Goal: Task Accomplishment & Management: Manage account settings

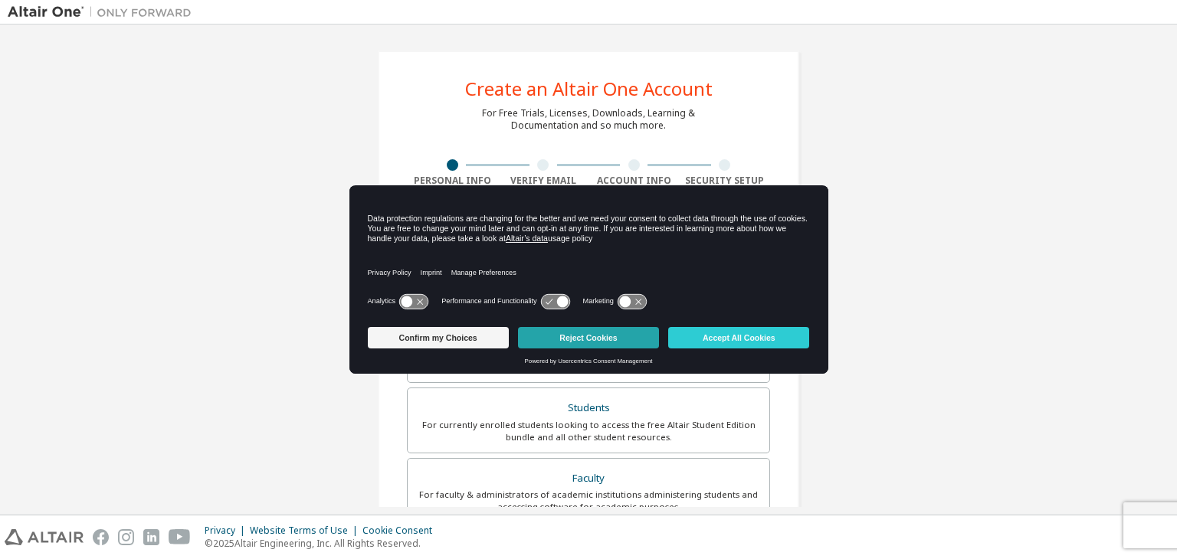
click at [570, 345] on button "Reject Cookies" at bounding box center [588, 337] width 141 height 21
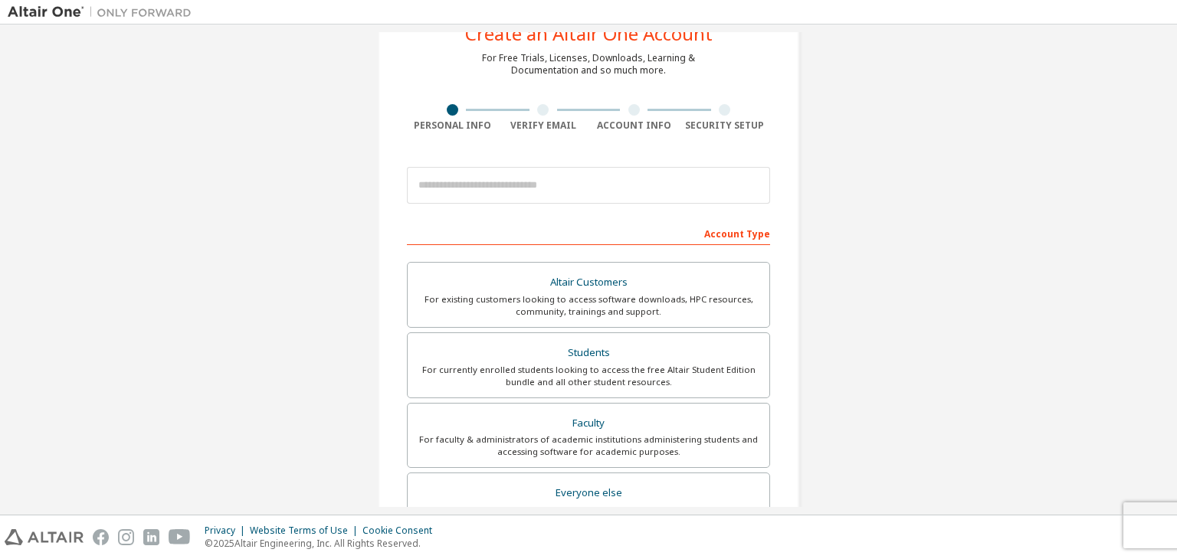
scroll to position [55, 0]
click at [514, 352] on div "Students" at bounding box center [588, 352] width 343 height 21
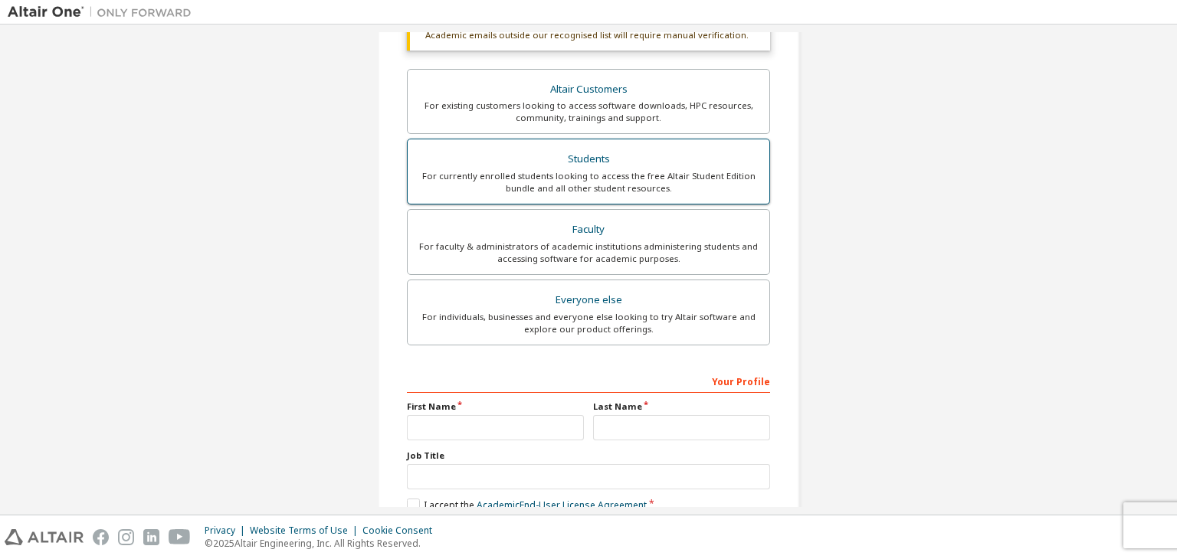
scroll to position [290, 0]
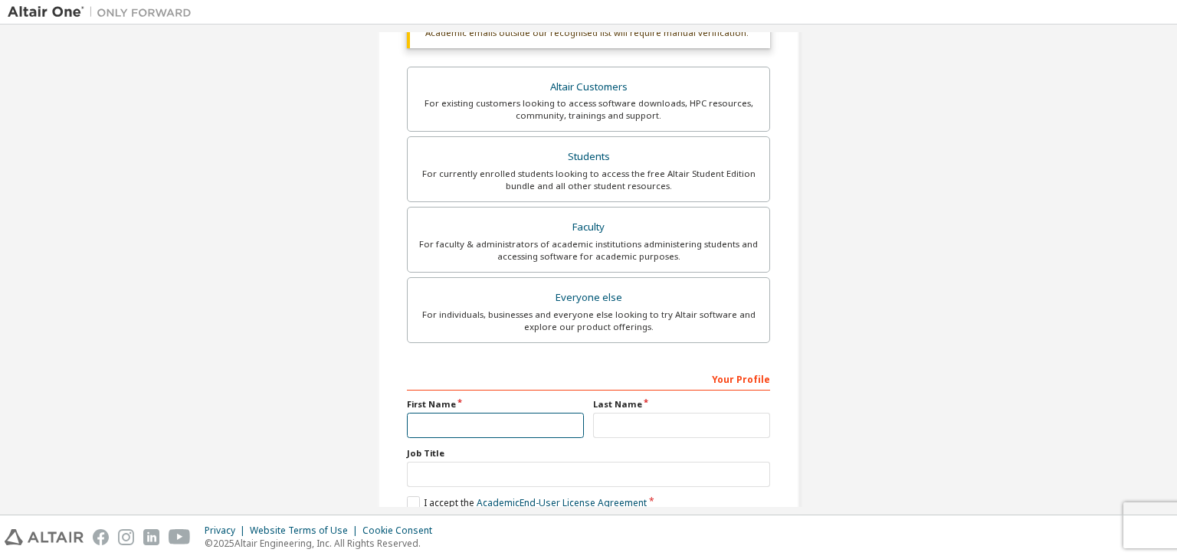
click at [522, 418] on input "text" at bounding box center [495, 425] width 177 height 25
type input "*******"
click at [639, 422] on input "text" at bounding box center [681, 425] width 177 height 25
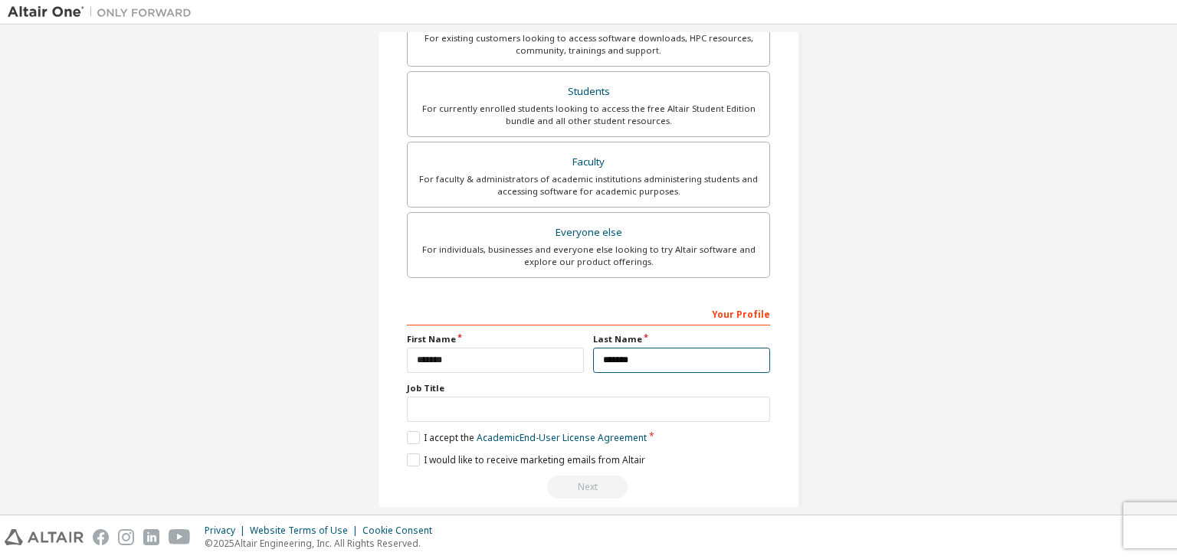
scroll to position [373, 0]
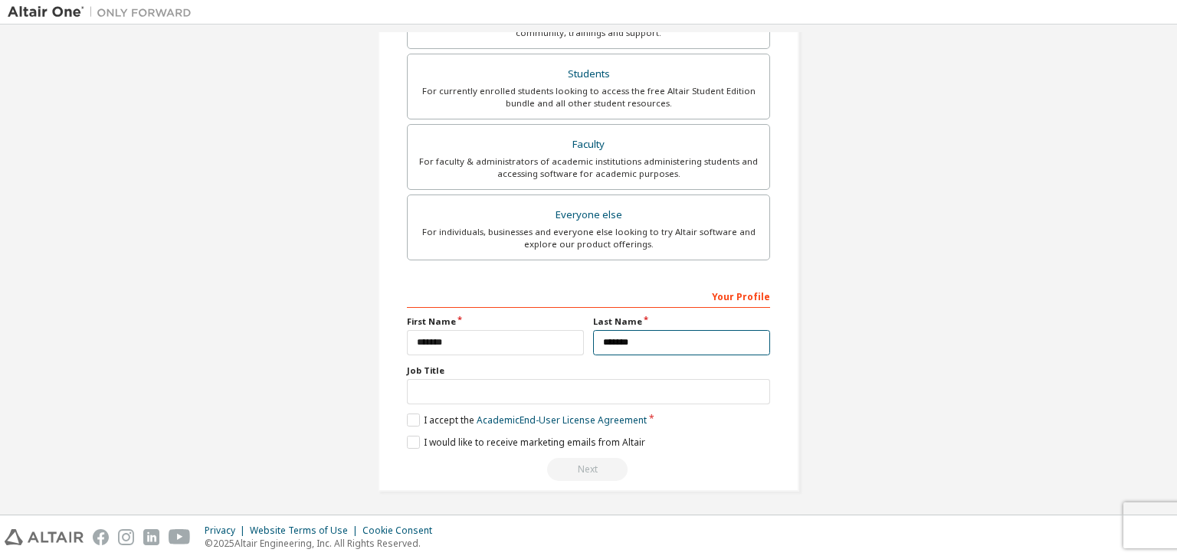
type input "*******"
click at [598, 385] on input "text" at bounding box center [588, 391] width 363 height 25
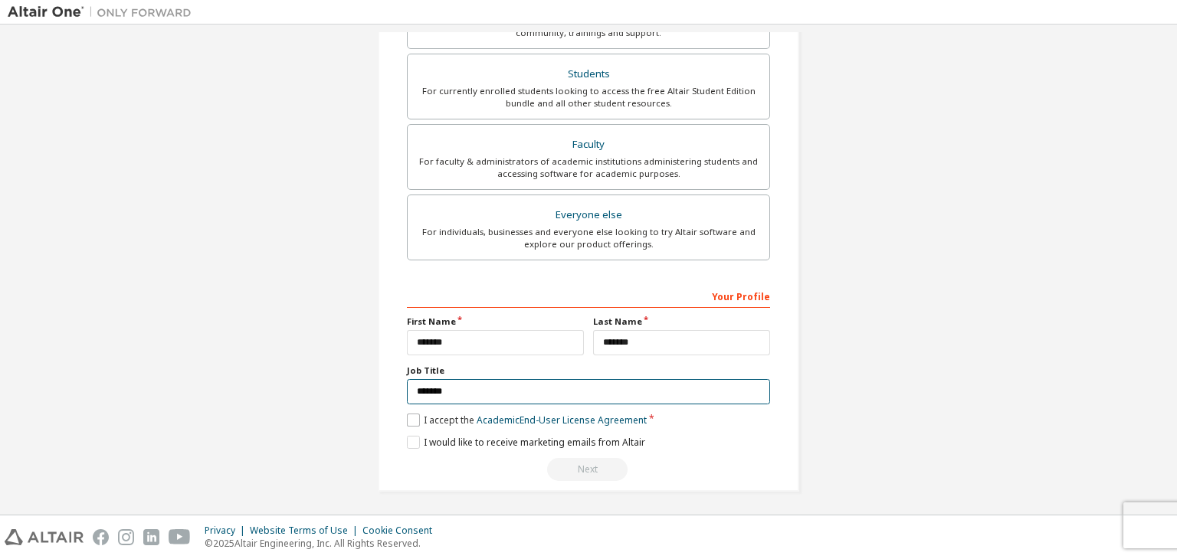
type input "*******"
click at [416, 414] on label "I accept the Academic End-User License Agreement" at bounding box center [527, 420] width 240 height 13
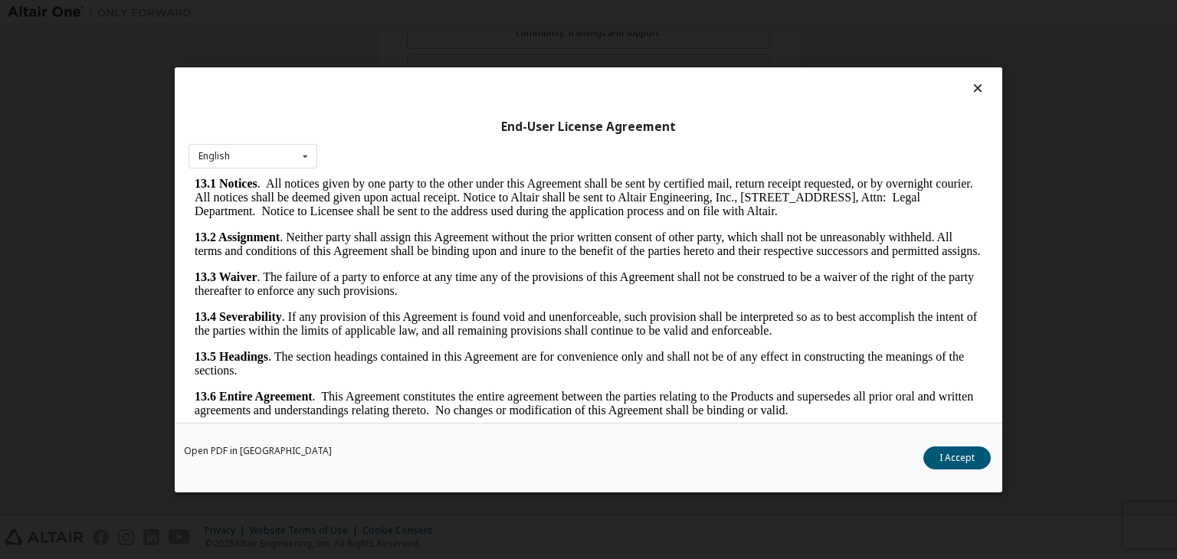
scroll to position [24, 0]
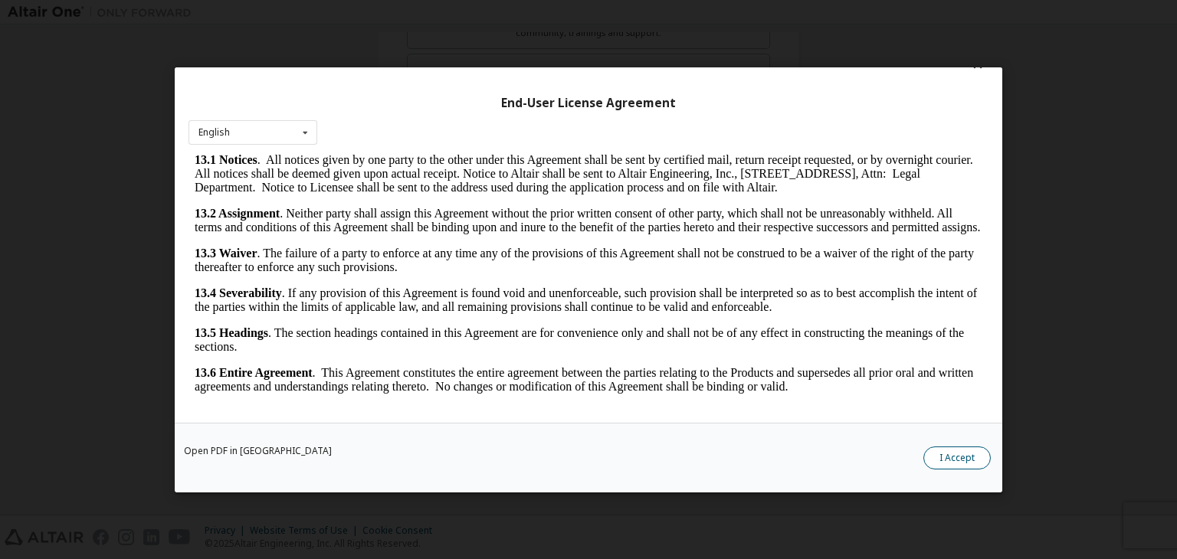
click at [962, 450] on button "I Accept" at bounding box center [956, 458] width 67 height 23
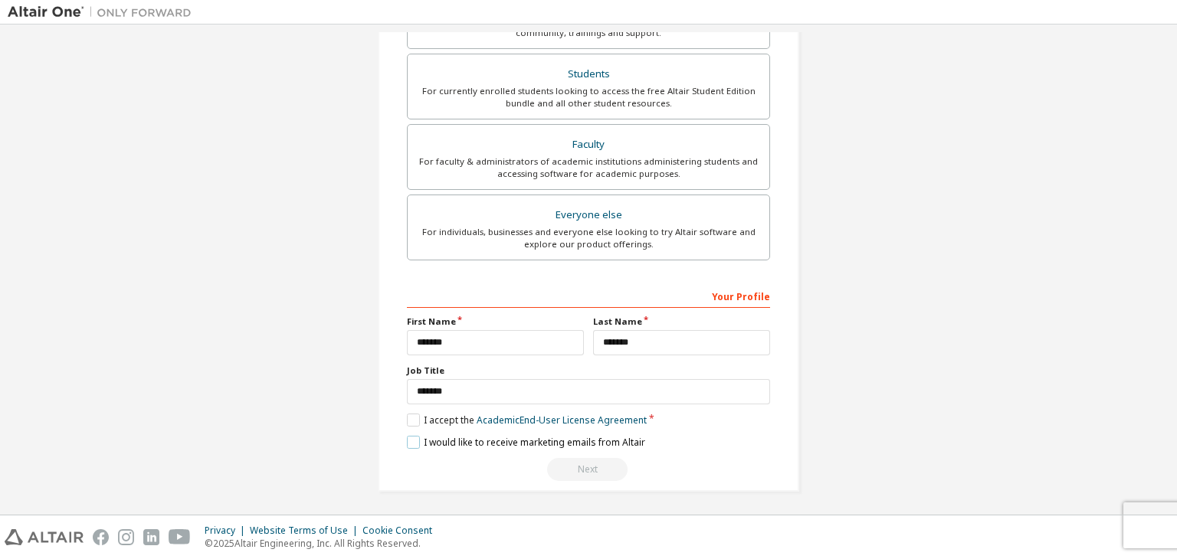
click at [408, 439] on label "I would like to receive marketing emails from Altair" at bounding box center [526, 442] width 238 height 13
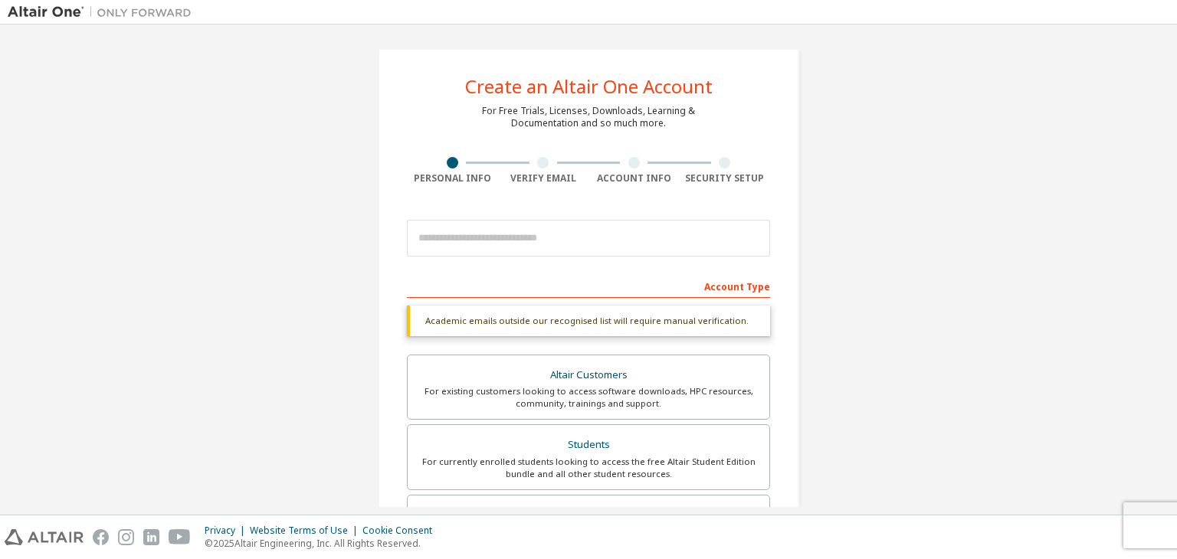
scroll to position [0, 0]
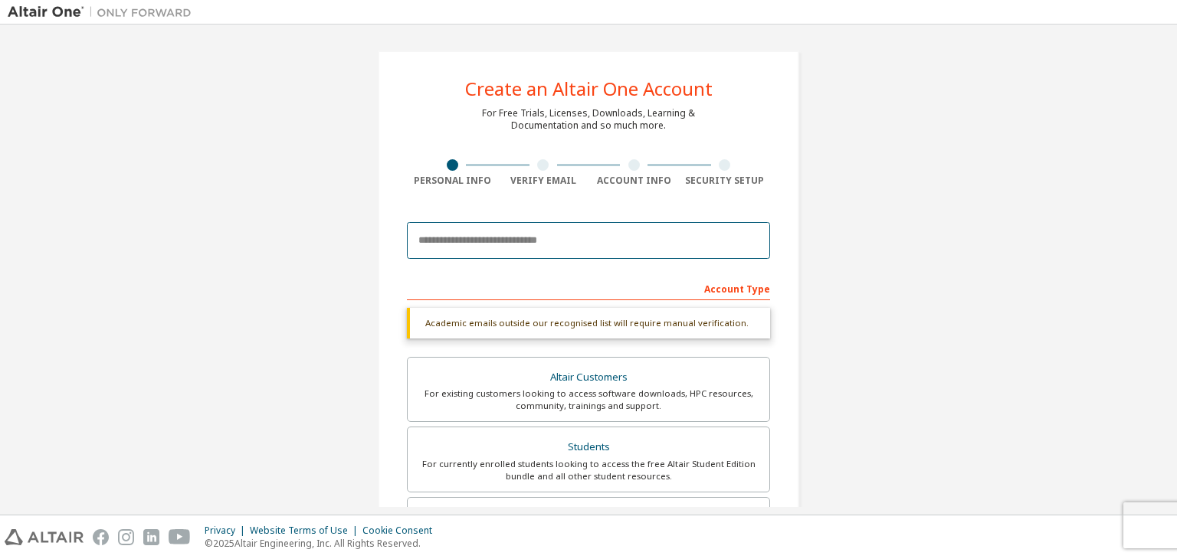
click at [570, 246] on input "email" at bounding box center [588, 240] width 363 height 37
type input "**********"
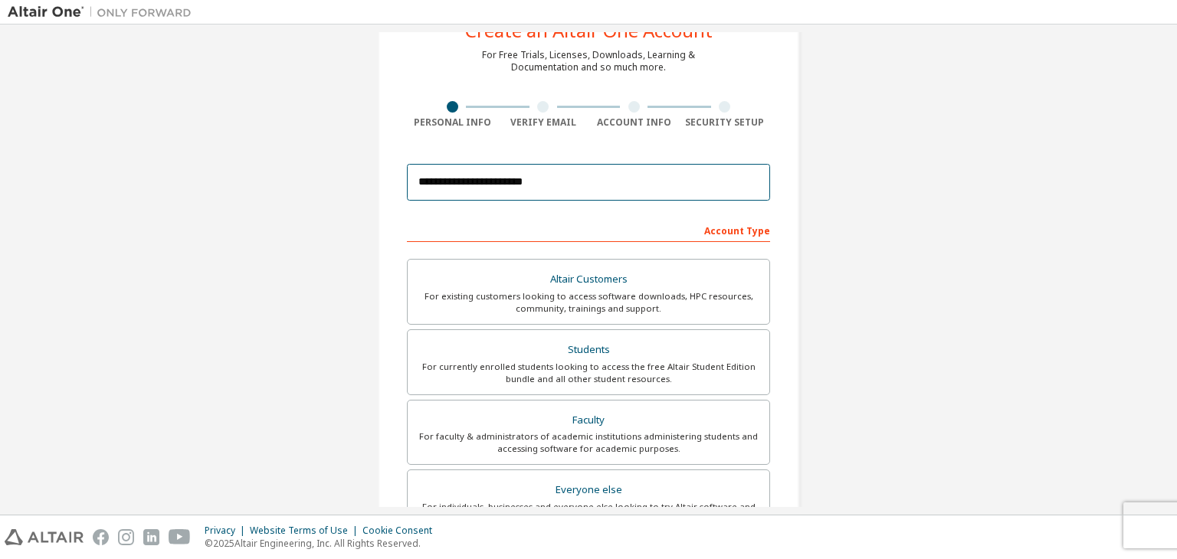
scroll to position [333, 0]
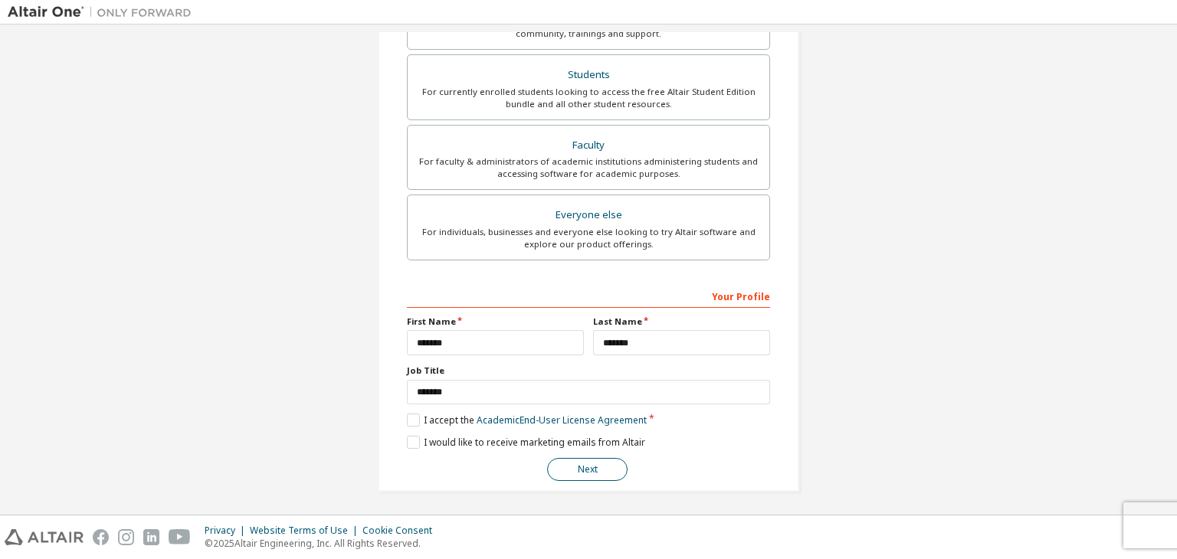
click at [585, 473] on button "Next" at bounding box center [587, 469] width 80 height 23
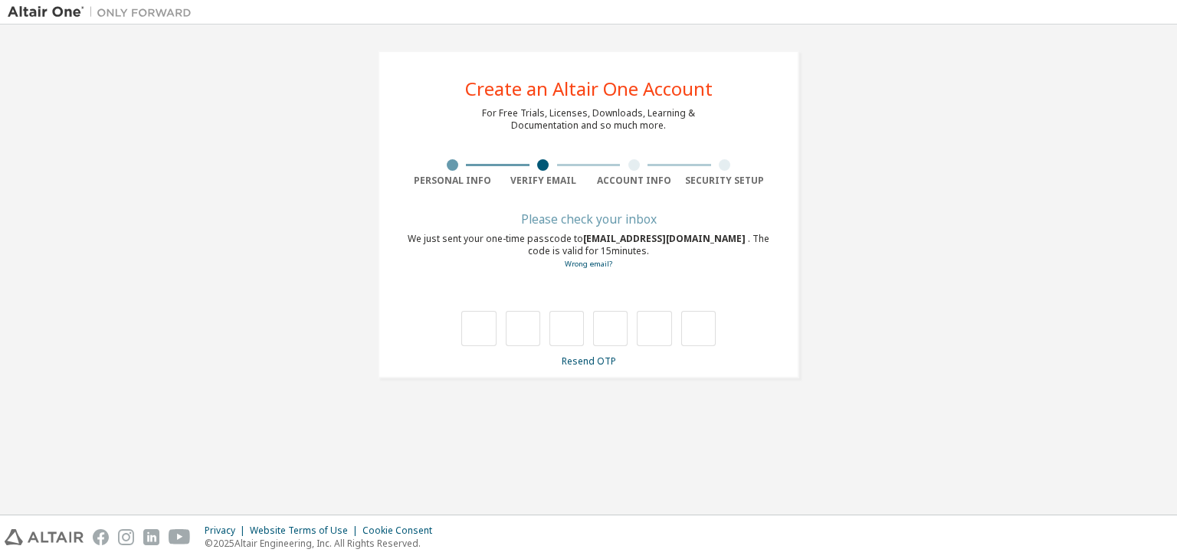
scroll to position [0, 0]
type input "*"
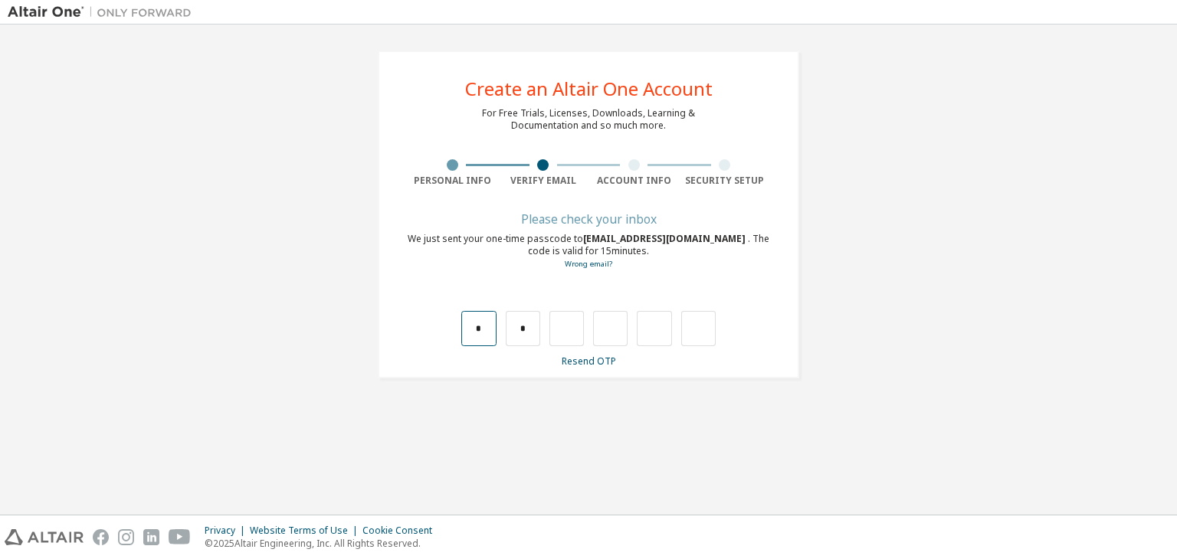
type input "*"
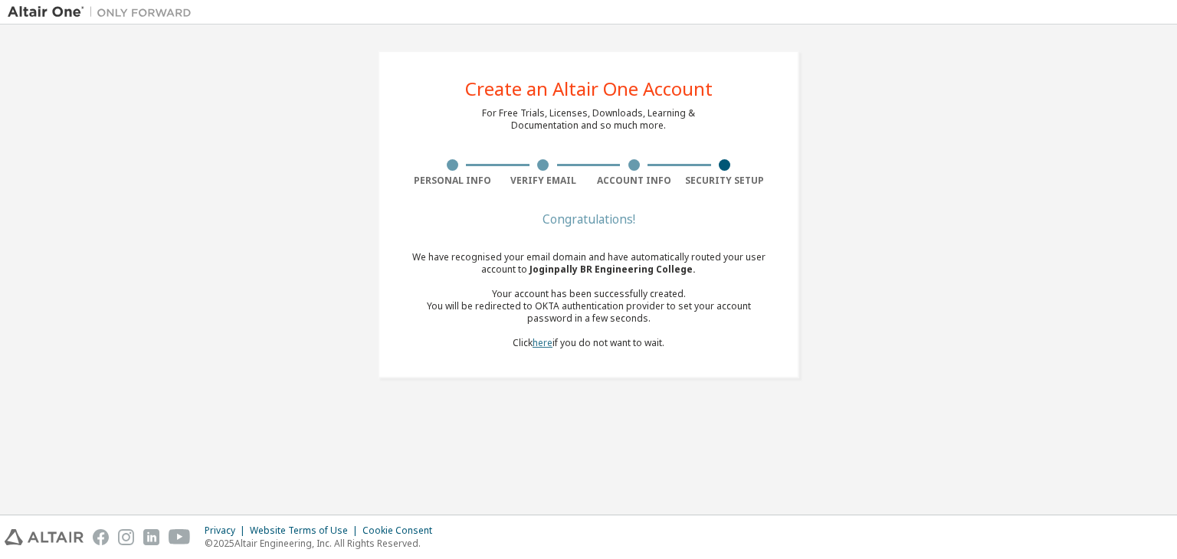
click at [540, 344] on link "here" at bounding box center [542, 342] width 20 height 13
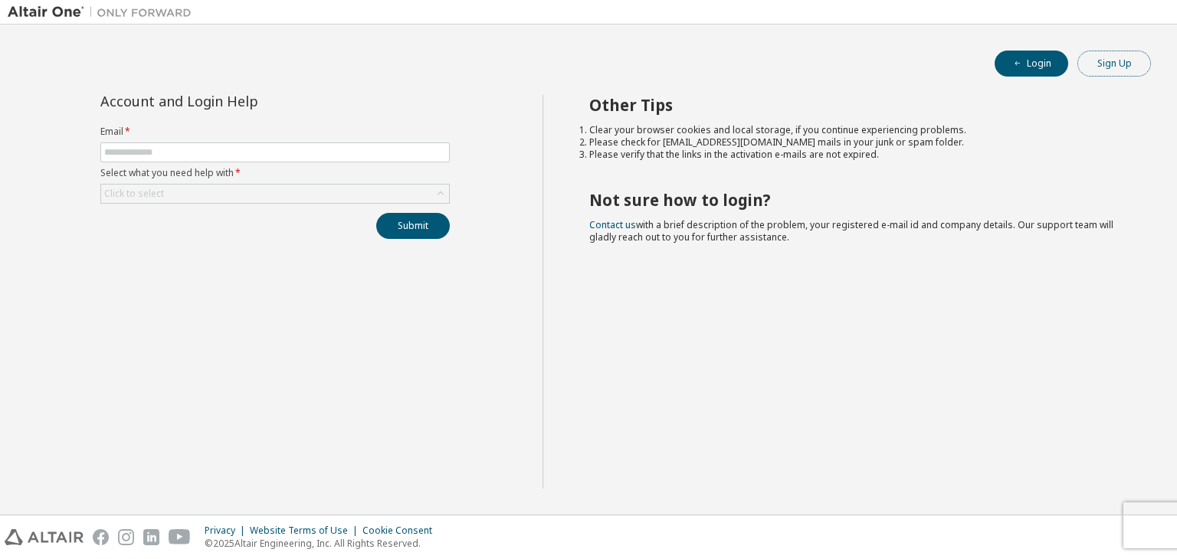
click at [1109, 66] on button "Sign Up" at bounding box center [1114, 64] width 74 height 26
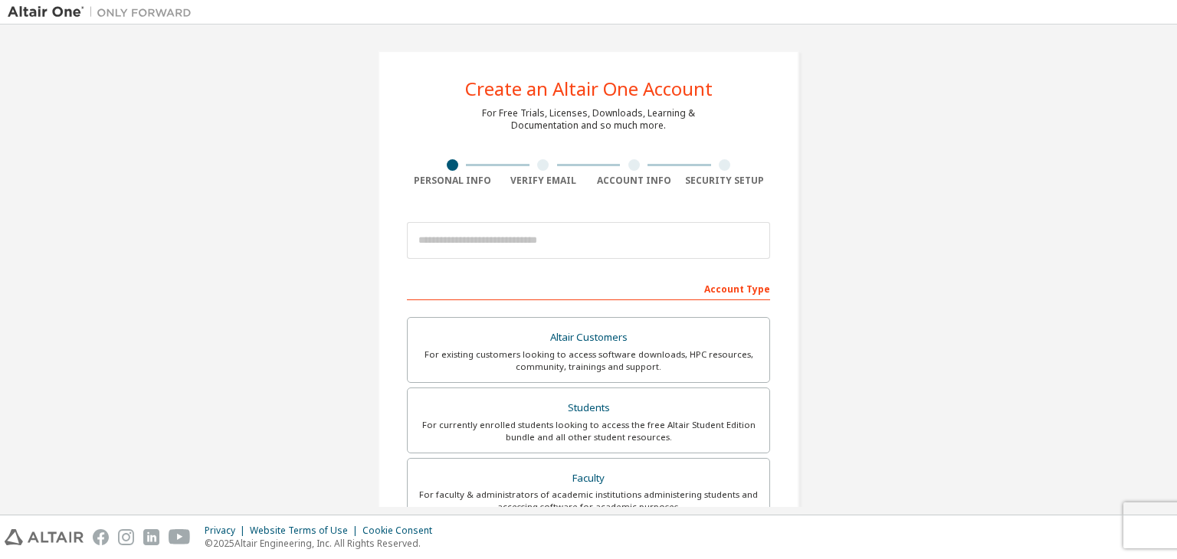
scroll to position [333, 0]
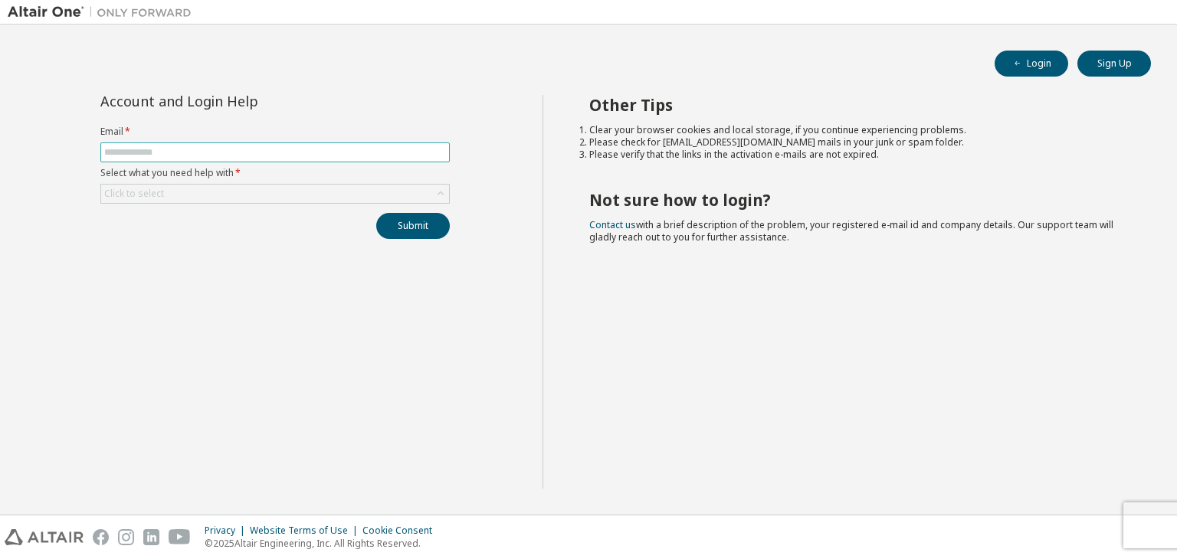
click at [228, 155] on input "text" at bounding box center [275, 152] width 342 height 12
type input "**********"
click at [264, 200] on div "Click to select" at bounding box center [275, 194] width 348 height 18
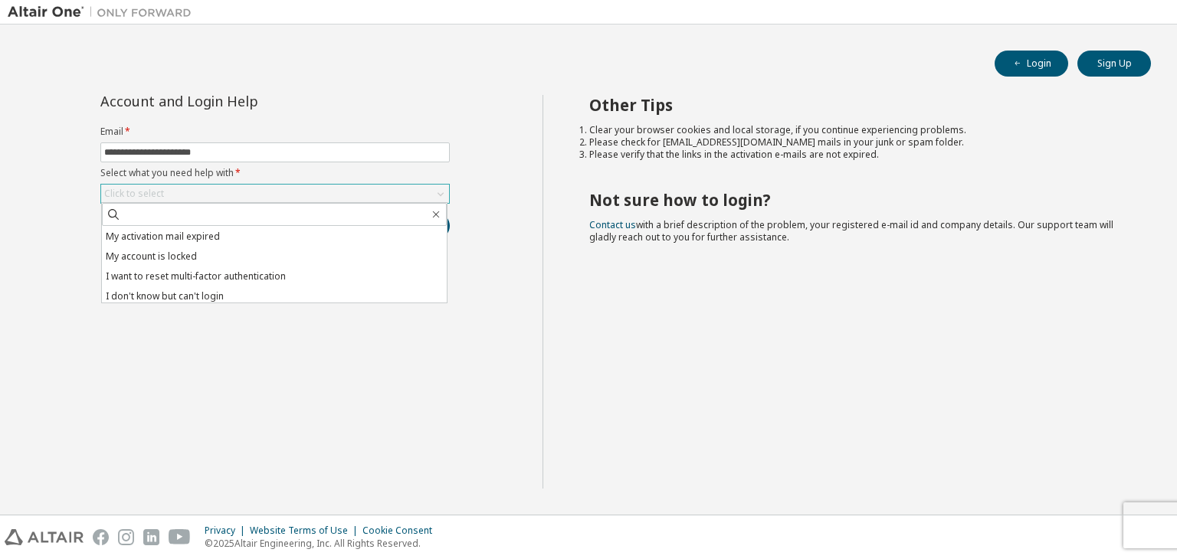
scroll to position [43, 0]
click at [257, 288] on li "I don't know but can't login" at bounding box center [274, 293] width 345 height 20
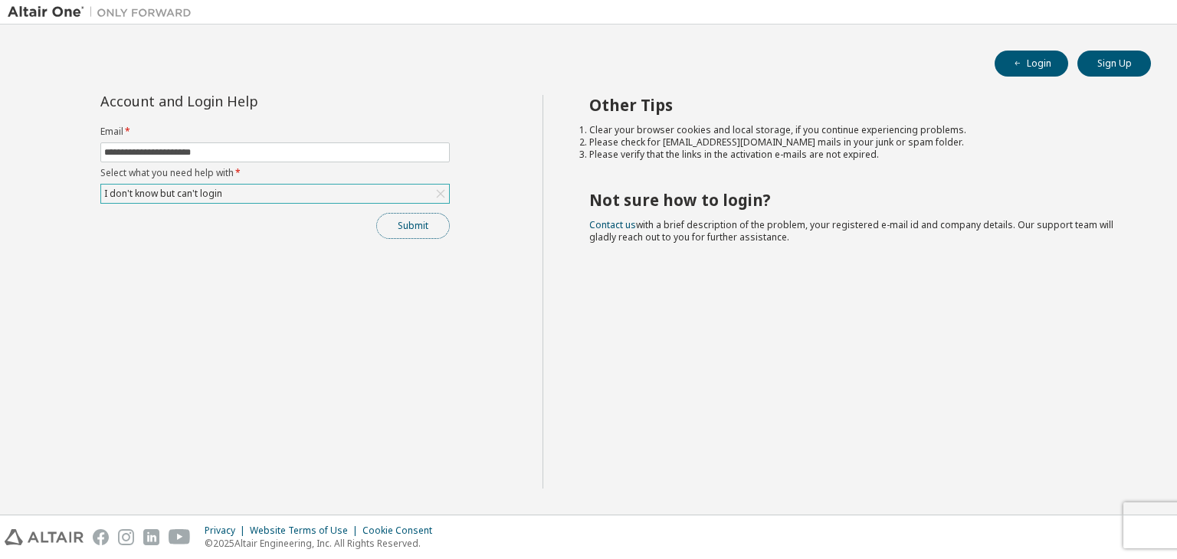
click at [417, 228] on button "Submit" at bounding box center [413, 226] width 74 height 26
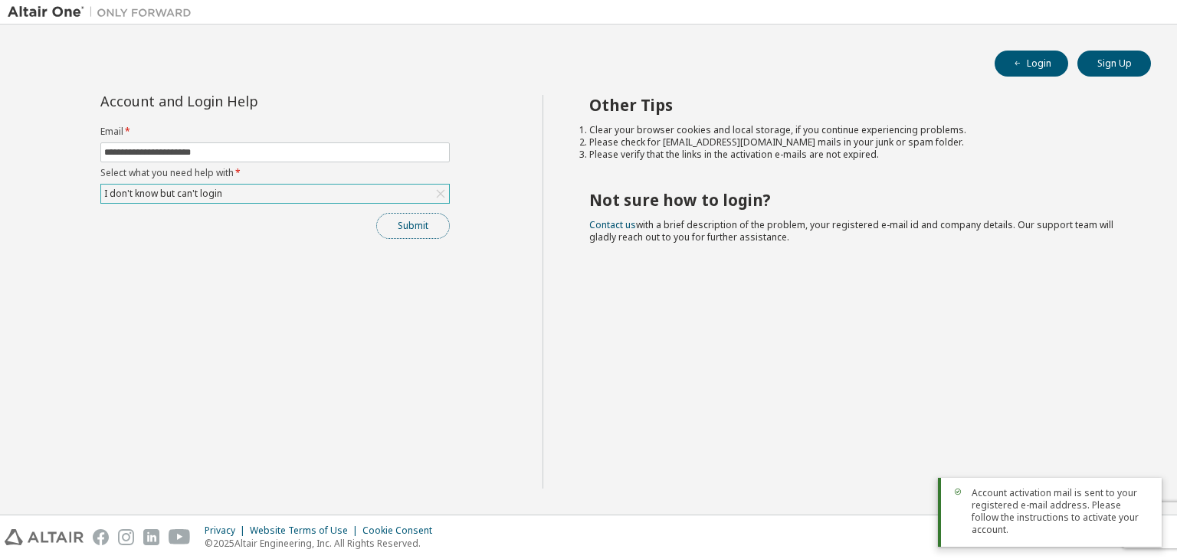
click at [415, 227] on button "Submit" at bounding box center [413, 226] width 74 height 26
click at [420, 230] on button "Submit" at bounding box center [413, 226] width 74 height 26
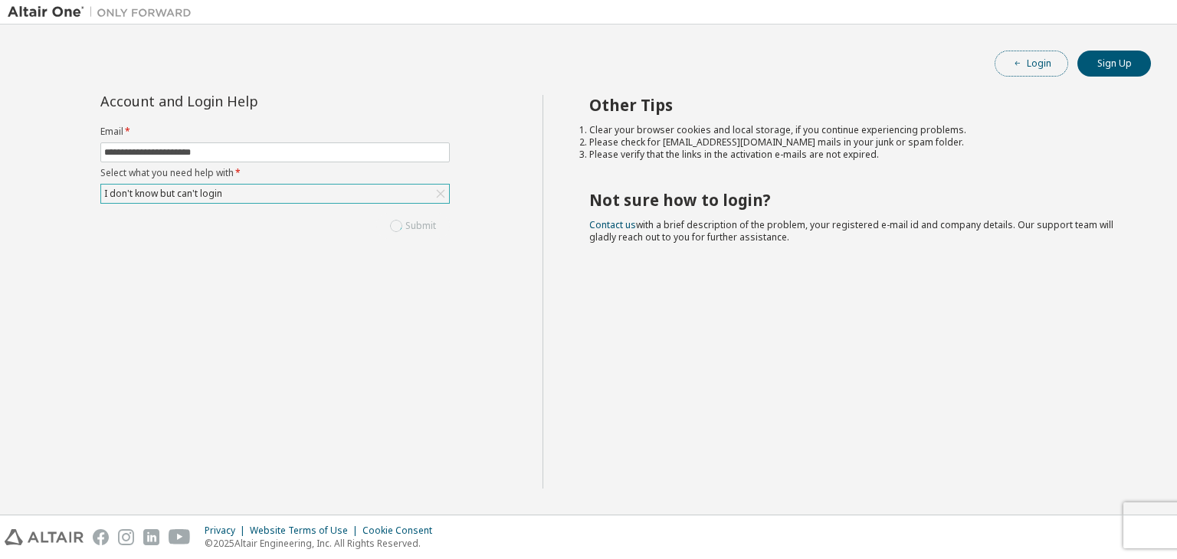
click at [1023, 57] on button "Login" at bounding box center [1031, 64] width 74 height 26
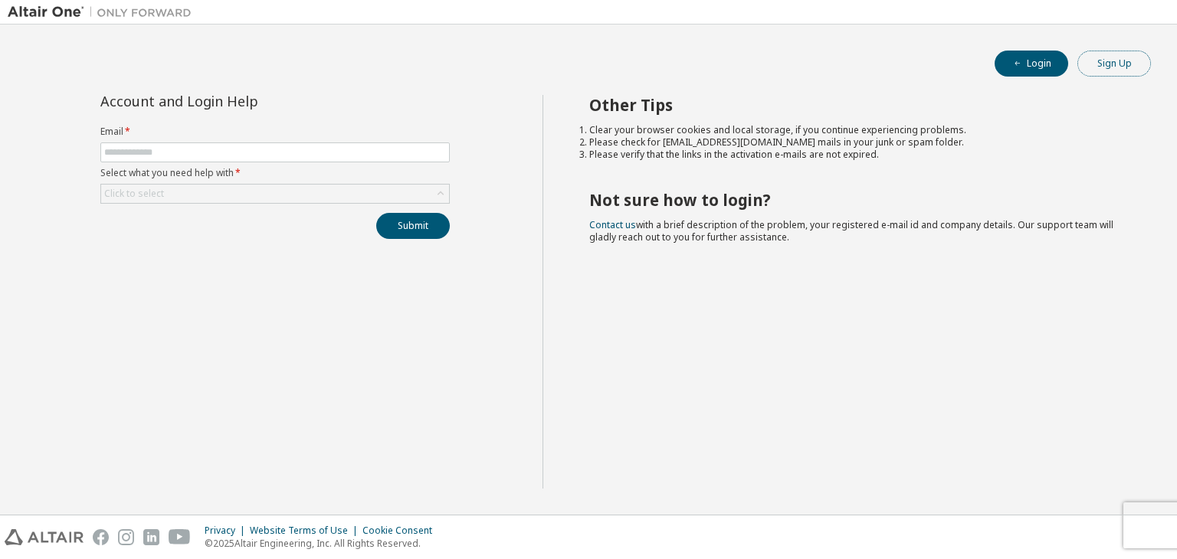
click at [1097, 67] on button "Sign Up" at bounding box center [1114, 64] width 74 height 26
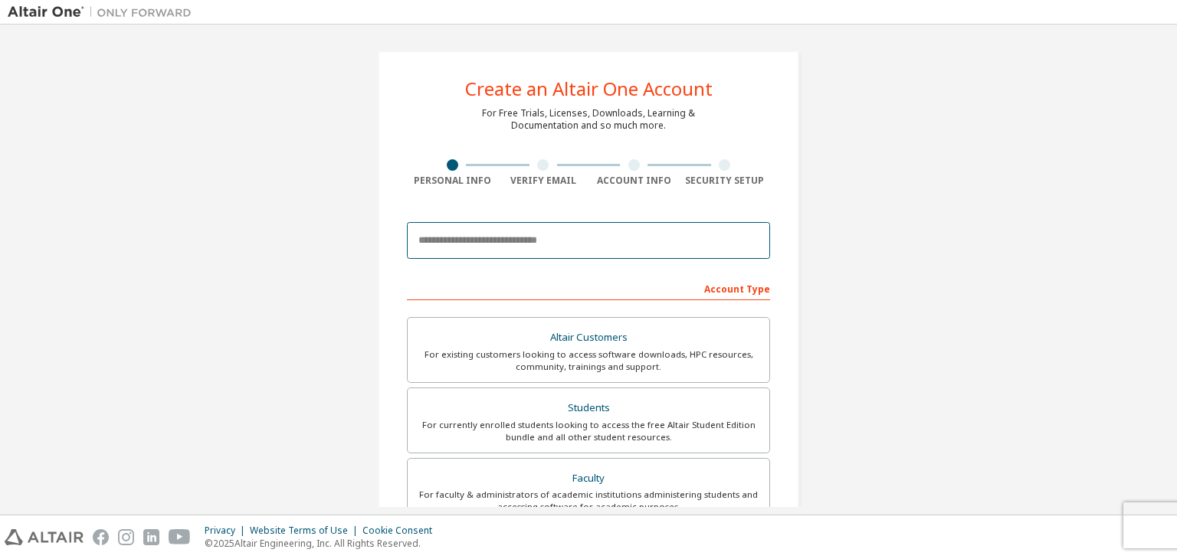
click at [693, 235] on input "email" at bounding box center [588, 240] width 363 height 37
type input "**********"
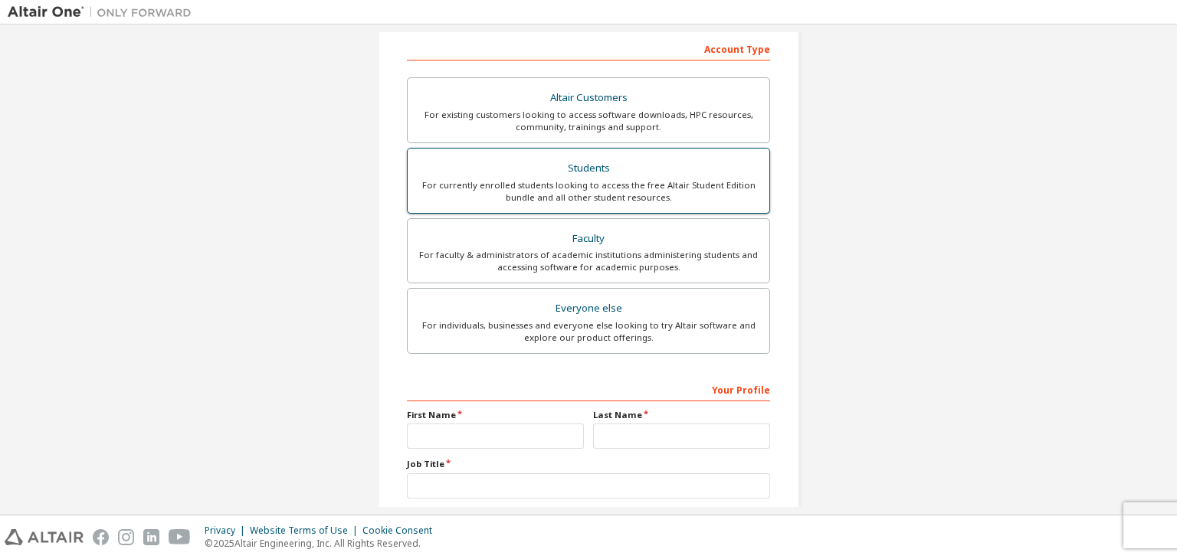
scroll to position [381, 0]
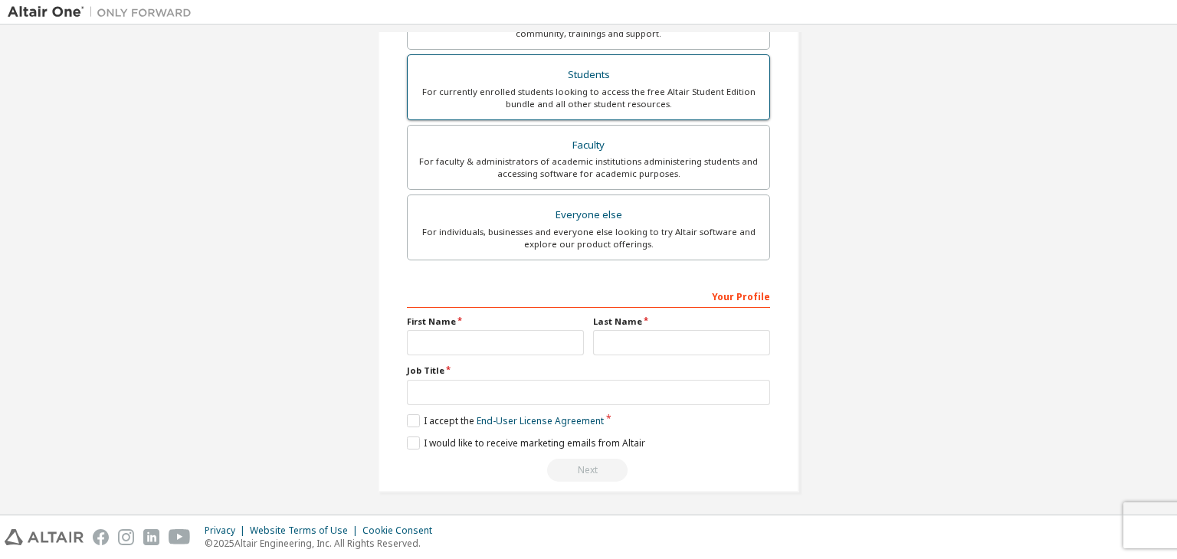
click at [634, 70] on div "Students" at bounding box center [588, 74] width 343 height 21
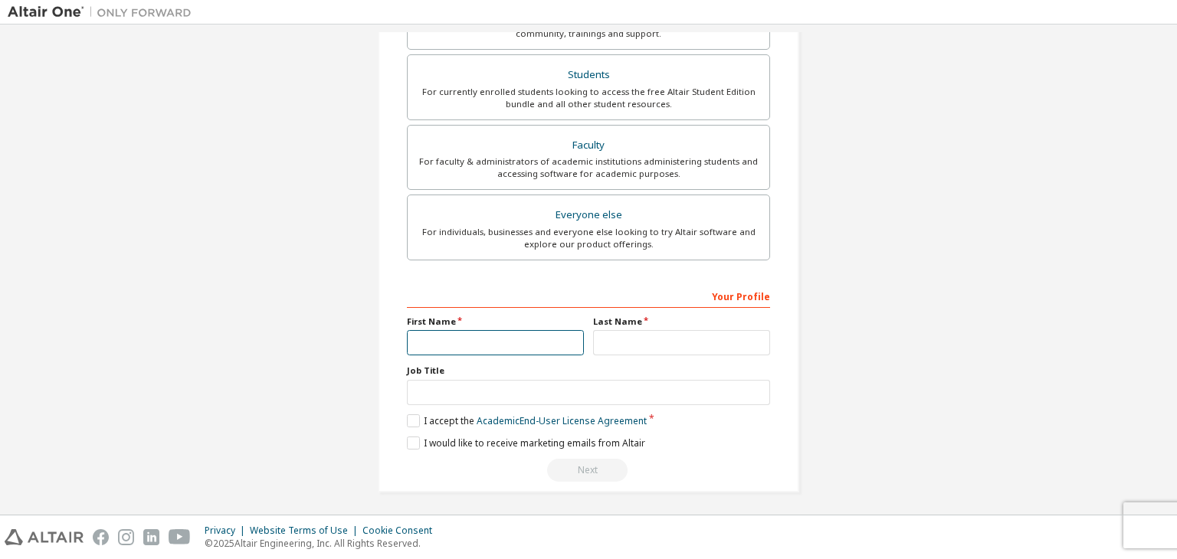
click at [527, 330] on input "text" at bounding box center [495, 342] width 177 height 25
type input "*******"
click at [612, 345] on input "text" at bounding box center [681, 342] width 177 height 25
type input "*******"
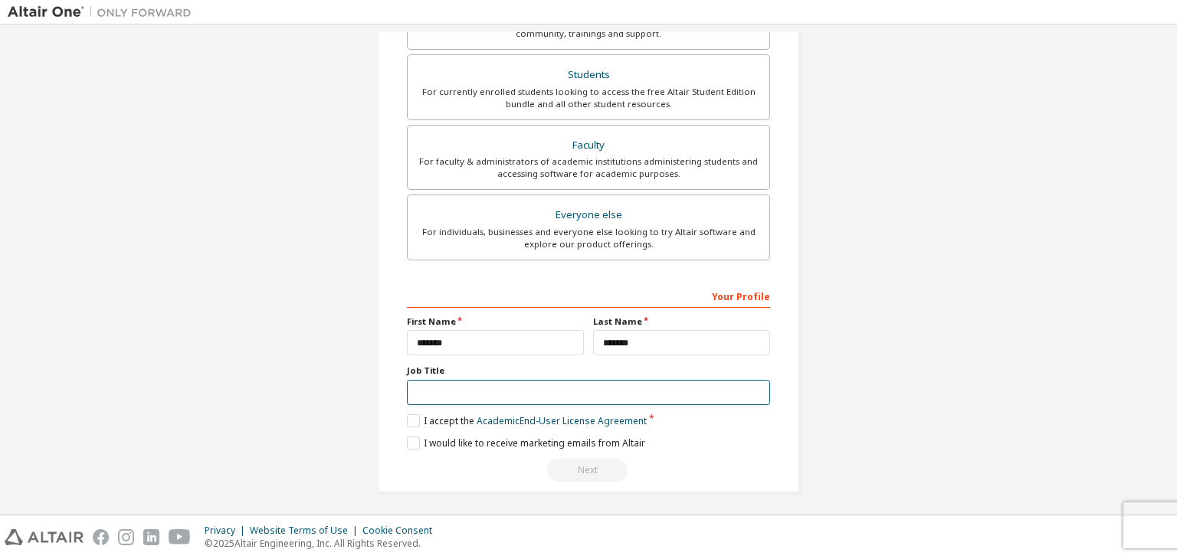
click at [647, 393] on input "text" at bounding box center [588, 392] width 363 height 25
type input "*******"
click at [410, 414] on label "I accept the Academic End-User License Agreement" at bounding box center [527, 420] width 240 height 13
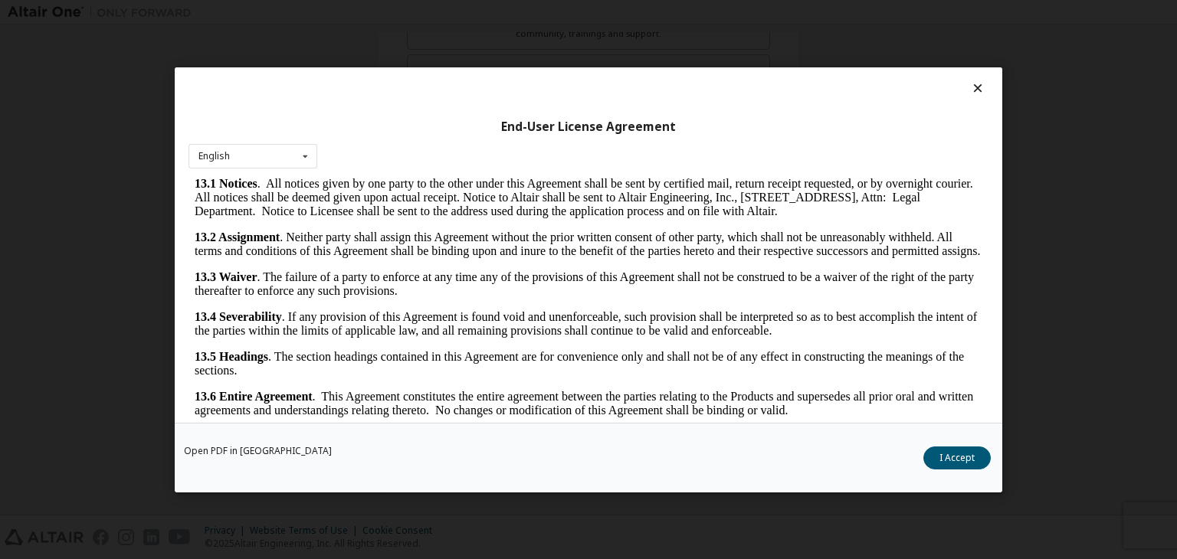
scroll to position [24, 0]
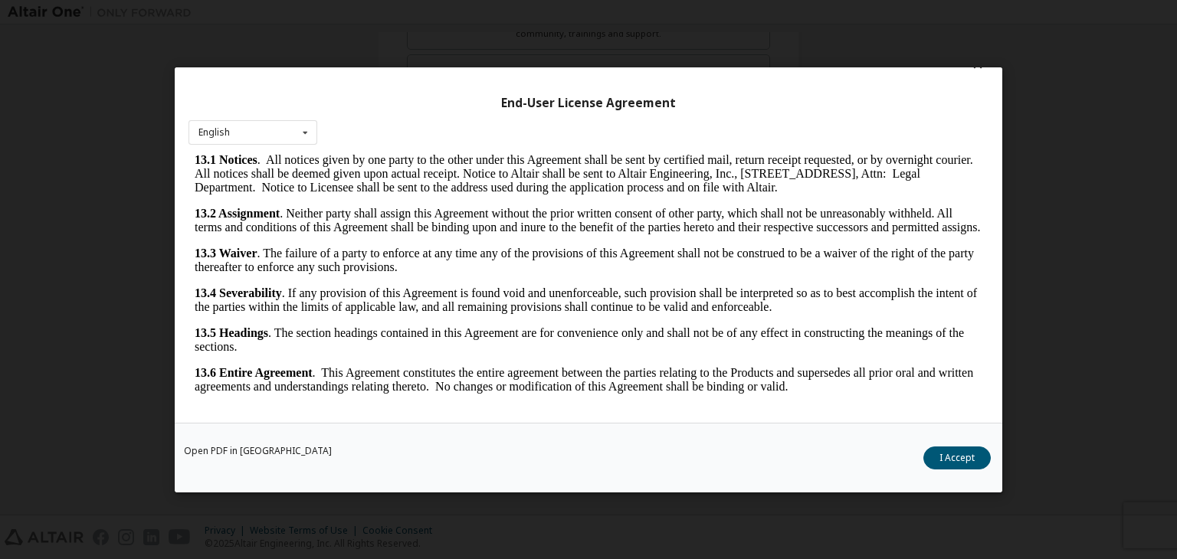
click at [954, 442] on div "Open PDF in New Tab I Accept" at bounding box center [588, 458] width 827 height 70
click at [955, 455] on button "I Accept" at bounding box center [956, 458] width 67 height 23
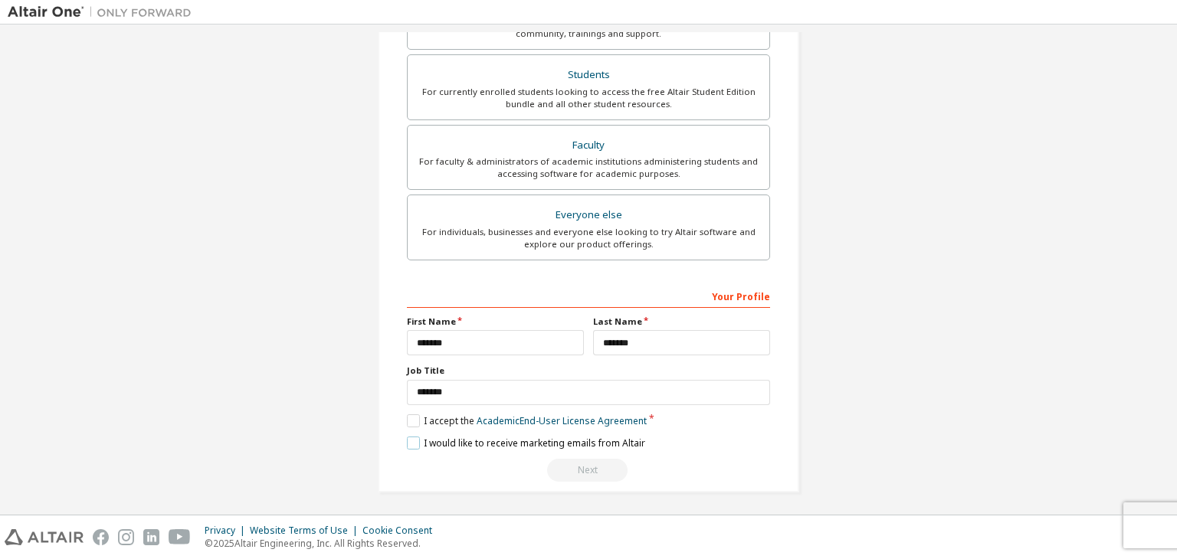
click at [414, 439] on label "I would like to receive marketing emails from Altair" at bounding box center [526, 443] width 238 height 13
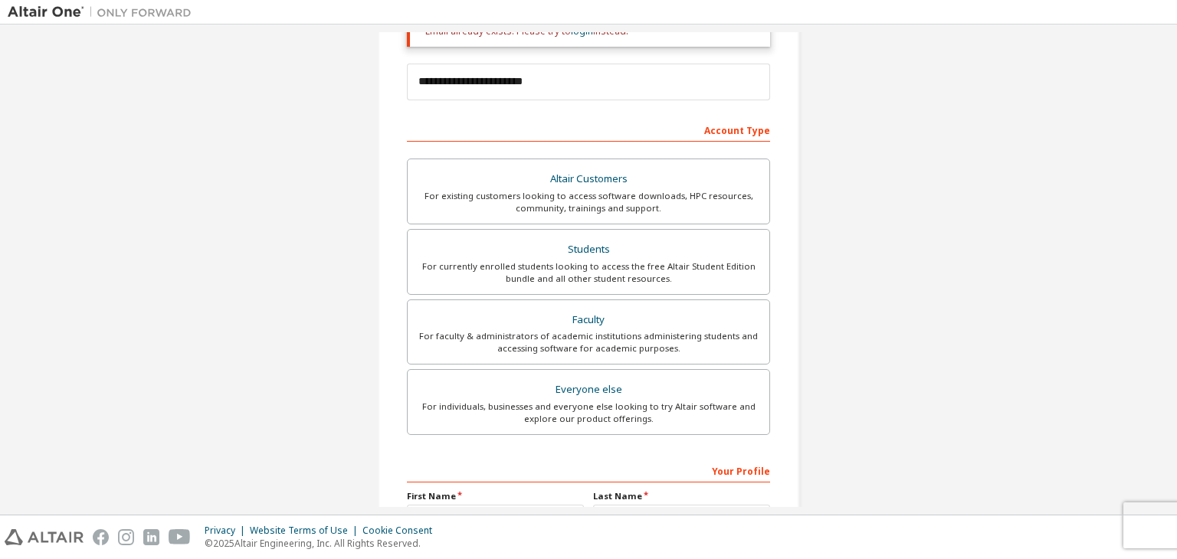
scroll to position [0, 0]
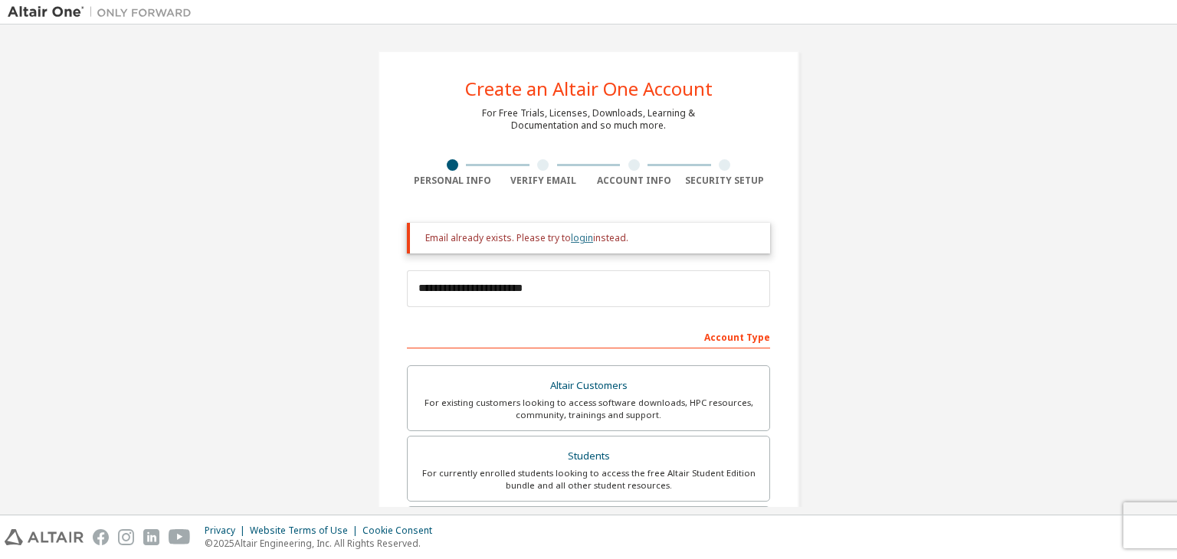
click at [577, 241] on link "login" at bounding box center [582, 237] width 22 height 13
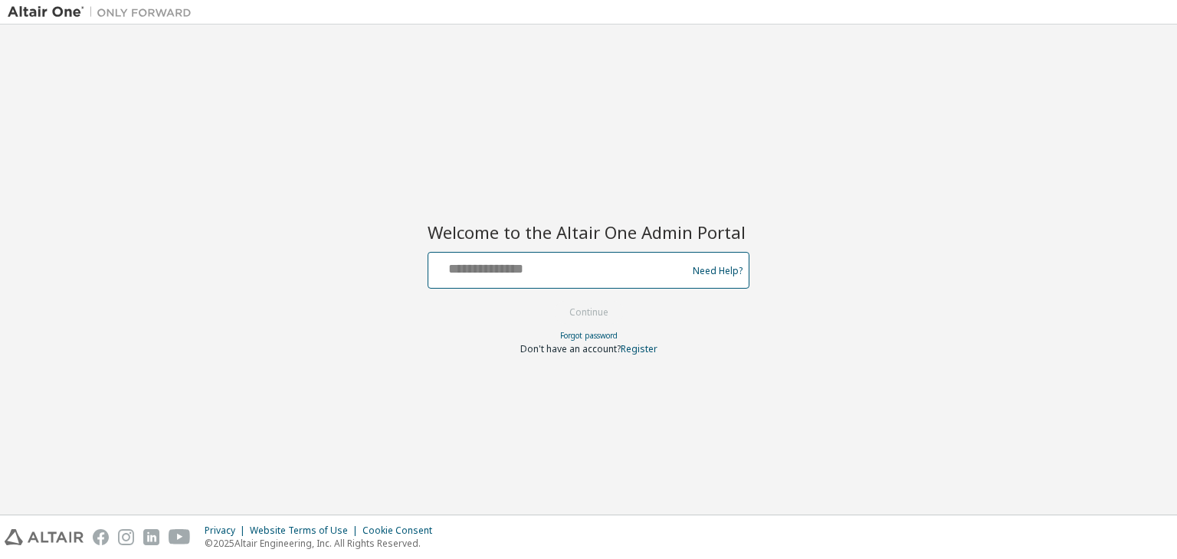
click at [585, 277] on input "text" at bounding box center [559, 267] width 251 height 22
type input "**********"
click at [591, 313] on button "Continue" at bounding box center [588, 312] width 71 height 23
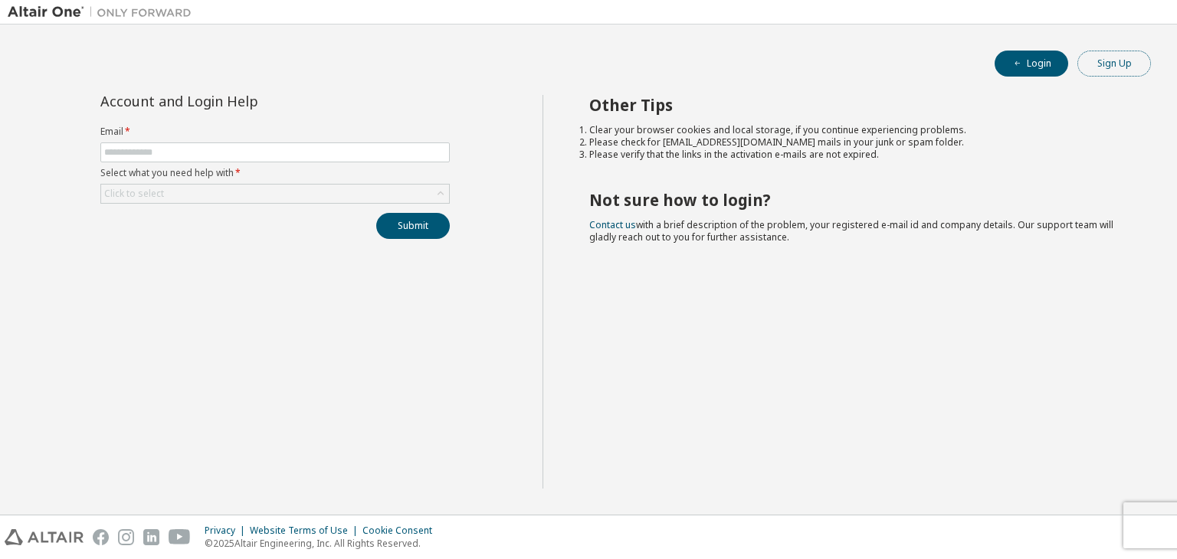
click at [1107, 55] on button "Sign Up" at bounding box center [1114, 64] width 74 height 26
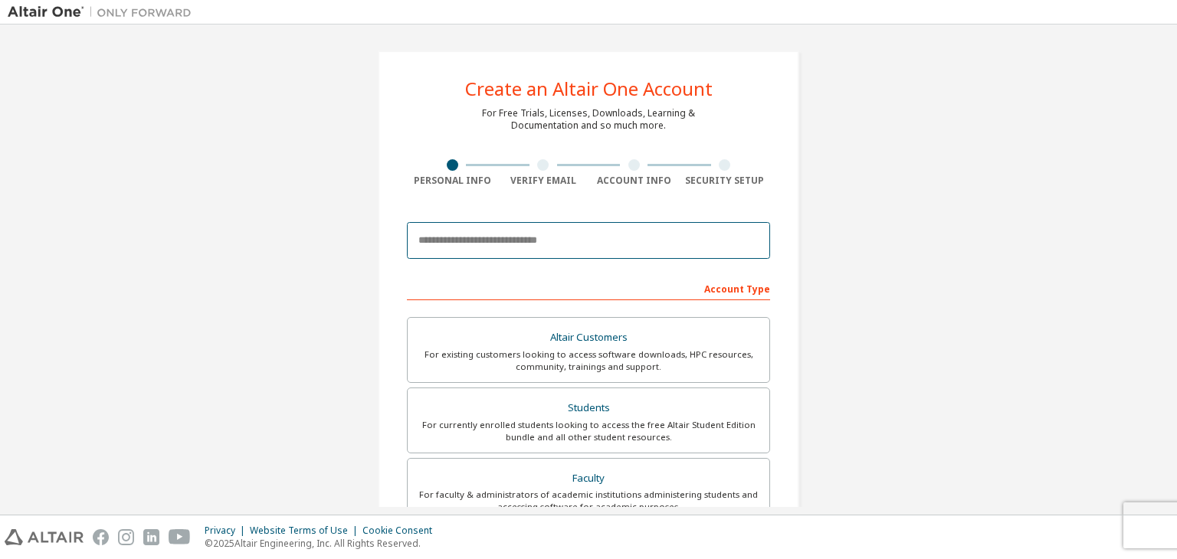
click at [686, 253] on input "email" at bounding box center [588, 240] width 363 height 37
type input "**********"
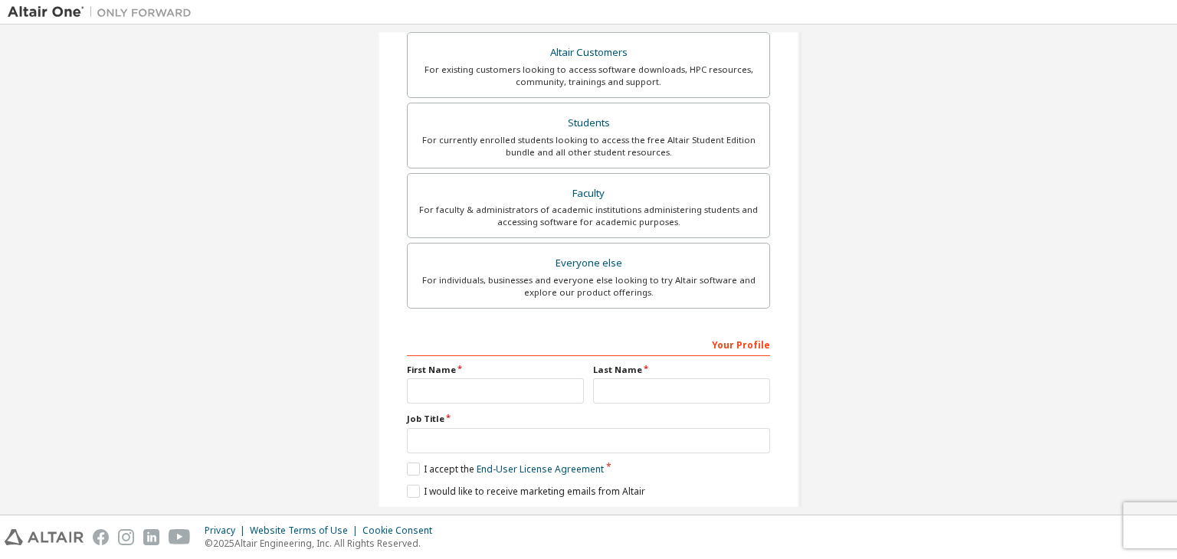
scroll to position [381, 0]
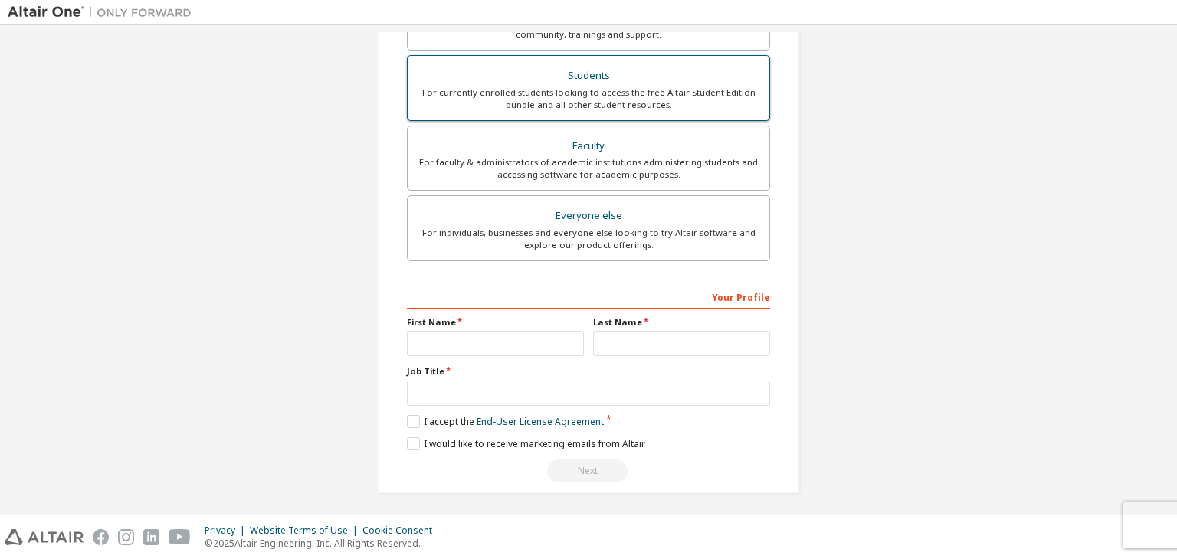
click at [607, 100] on div "For currently enrolled students looking to access the free Altair Student Editi…" at bounding box center [588, 99] width 343 height 25
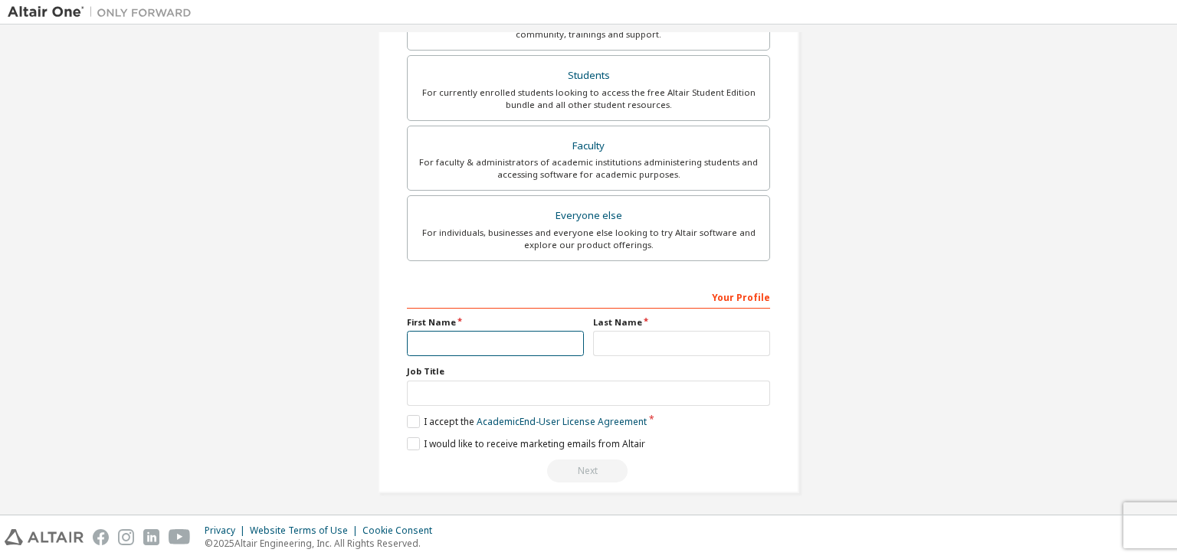
click at [517, 338] on input "text" at bounding box center [495, 343] width 177 height 25
type input "*******"
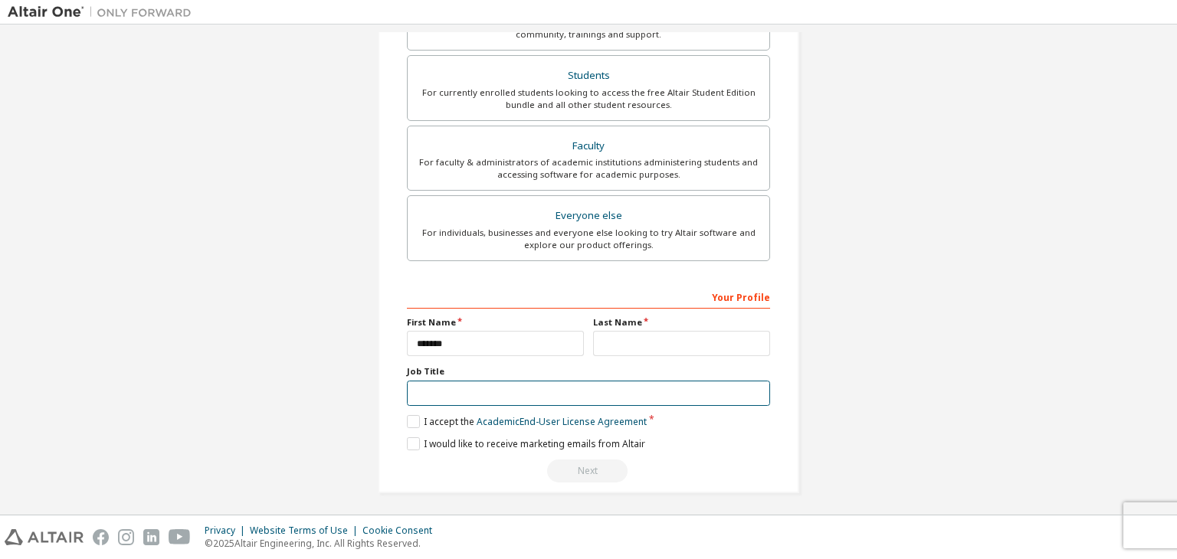
click at [508, 398] on input "text" at bounding box center [588, 393] width 363 height 25
type input "*******"
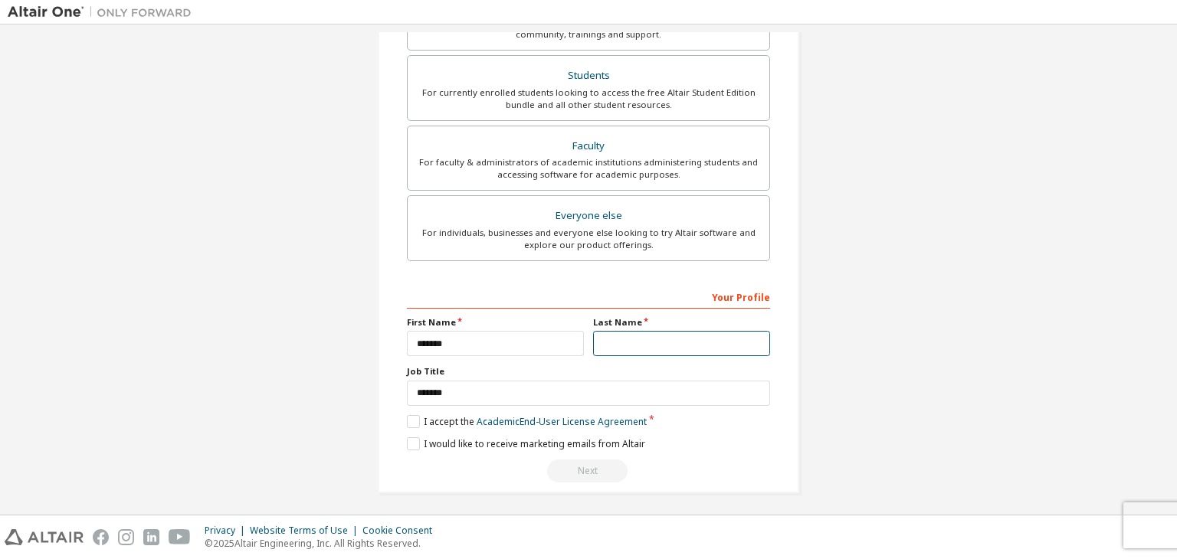
click at [622, 347] on input "text" at bounding box center [681, 343] width 177 height 25
type input "*******"
click at [412, 442] on label "I would like to receive marketing emails from Altair" at bounding box center [526, 443] width 238 height 13
click at [409, 415] on label "I accept the Academic End-User License Agreement" at bounding box center [527, 421] width 240 height 13
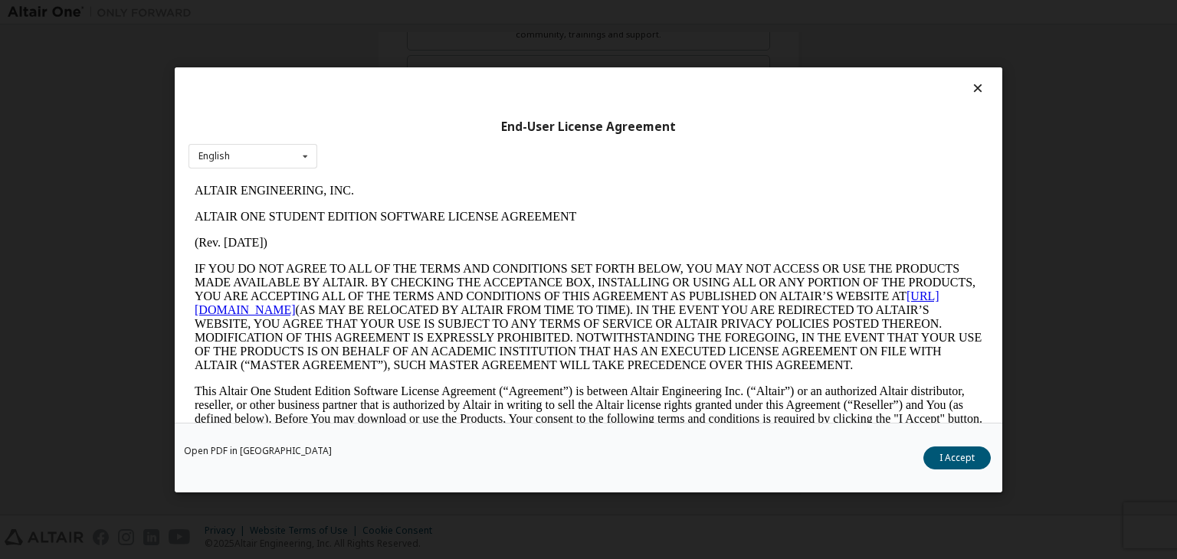
scroll to position [0, 0]
click at [941, 454] on button "I Accept" at bounding box center [956, 458] width 67 height 23
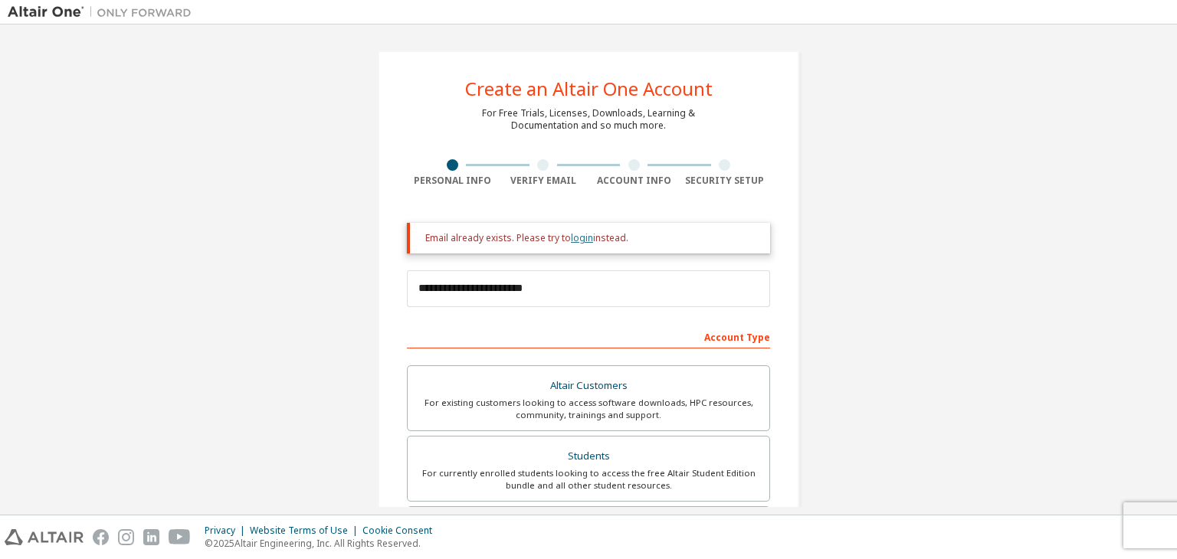
click at [573, 240] on link "login" at bounding box center [582, 237] width 22 height 13
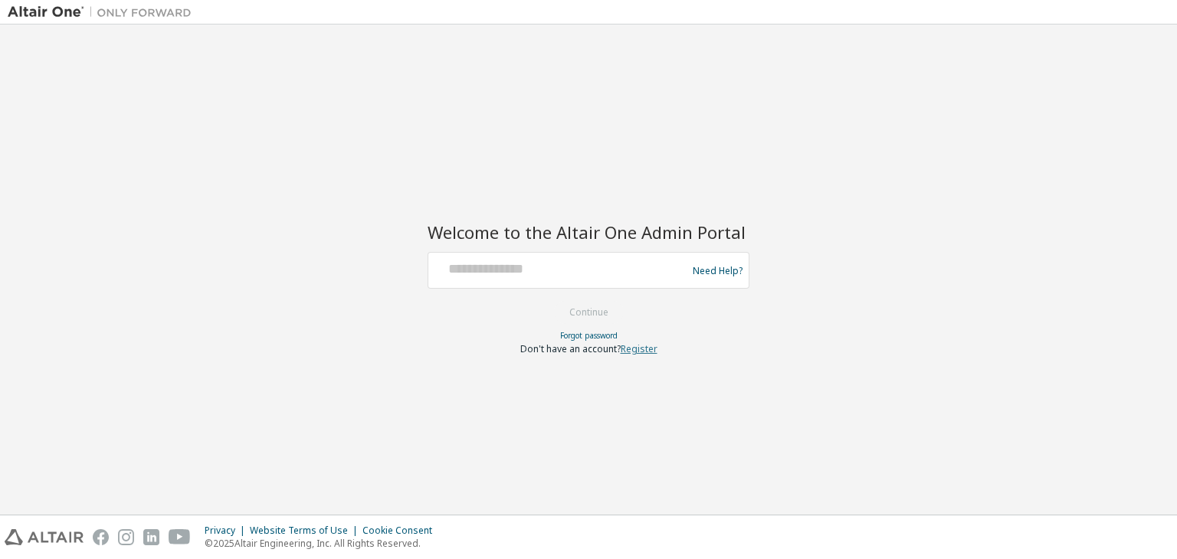
click at [628, 350] on link "Register" at bounding box center [639, 348] width 37 height 13
click at [603, 282] on div at bounding box center [559, 270] width 251 height 29
click at [585, 275] on input "text" at bounding box center [559, 267] width 251 height 22
type input "**********"
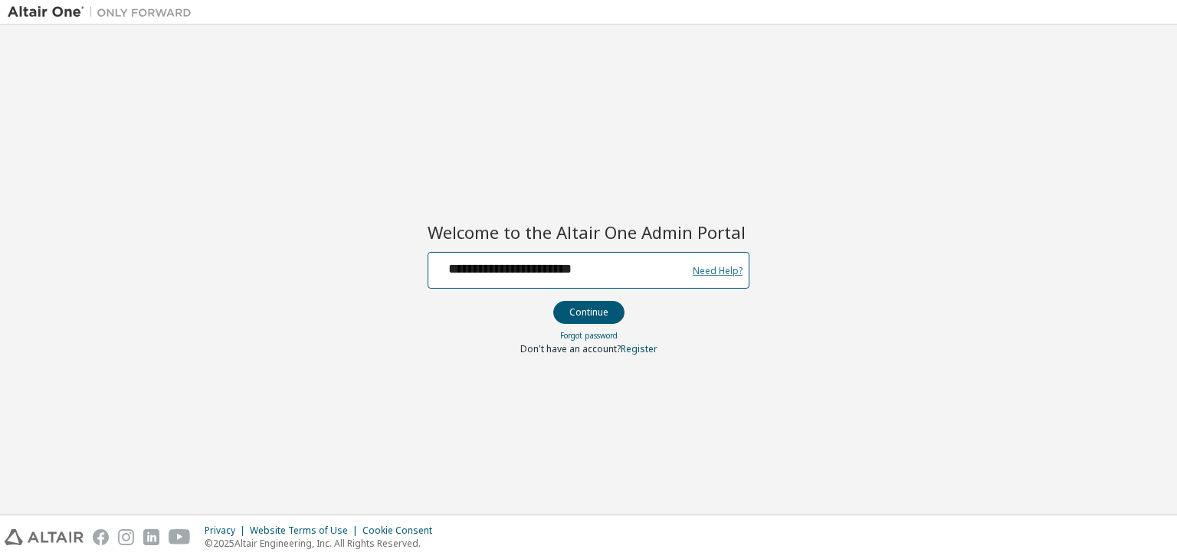
click at [726, 270] on link "Need Help?" at bounding box center [718, 270] width 50 height 1
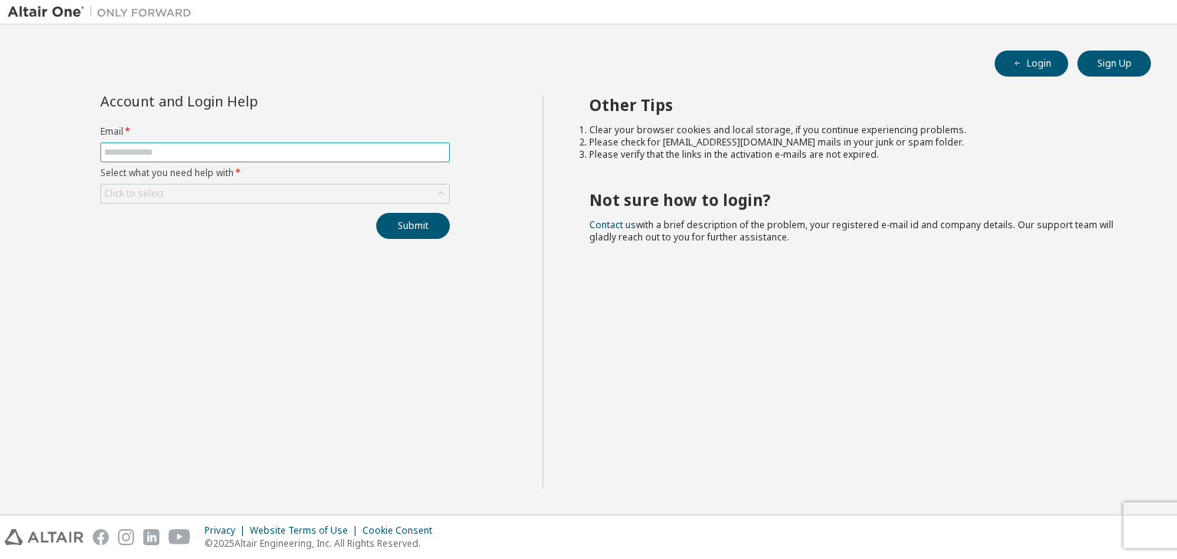
click at [313, 154] on input "text" at bounding box center [275, 152] width 342 height 12
type input "**********"
click at [292, 195] on div "Click to select" at bounding box center [275, 194] width 348 height 18
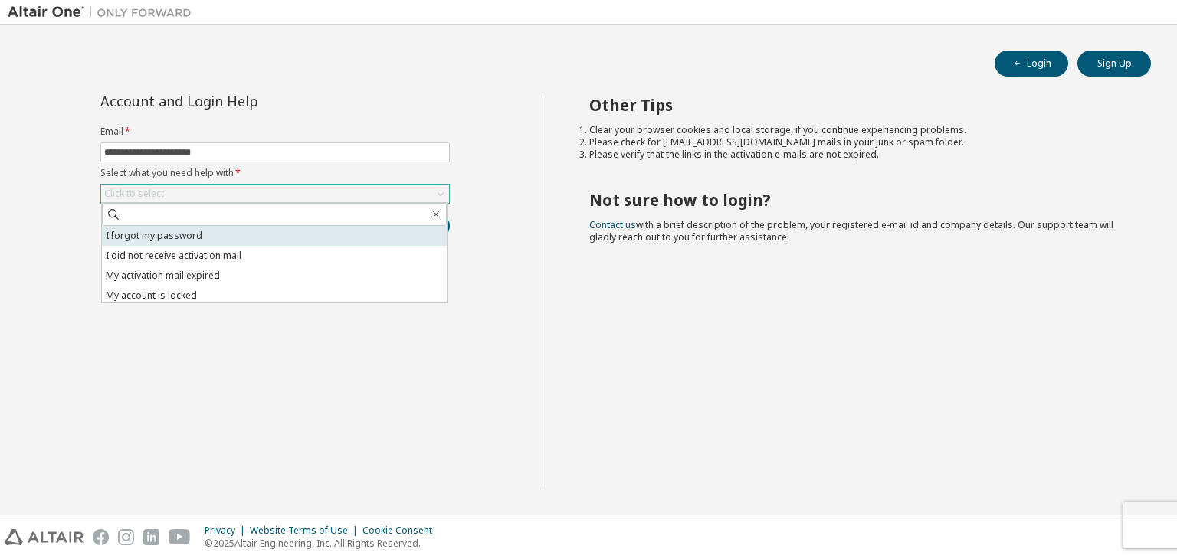
scroll to position [43, 0]
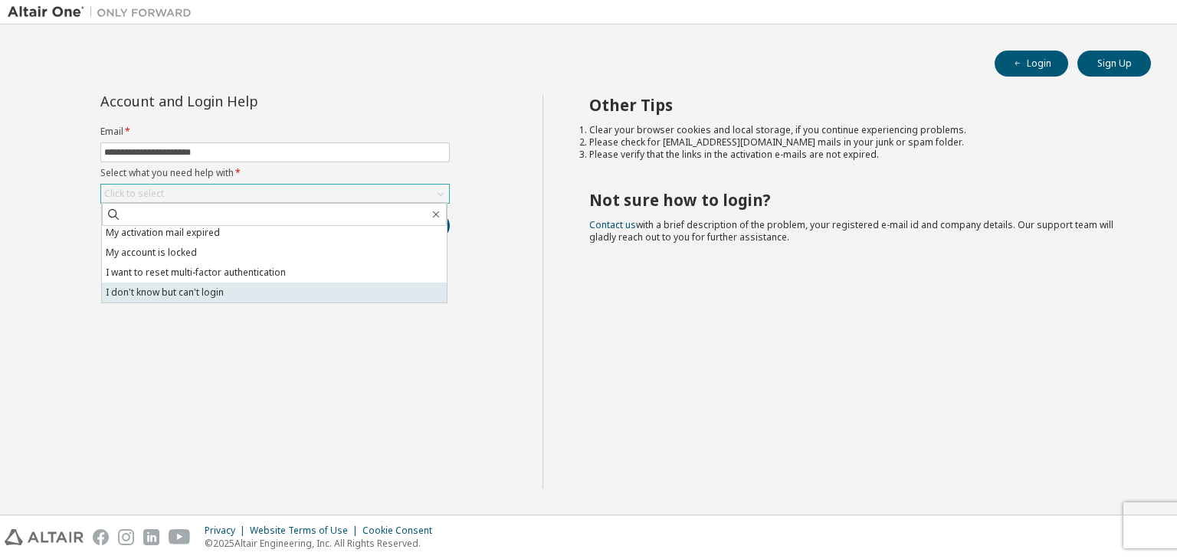
click at [290, 293] on li "I don't know but can't login" at bounding box center [274, 293] width 345 height 20
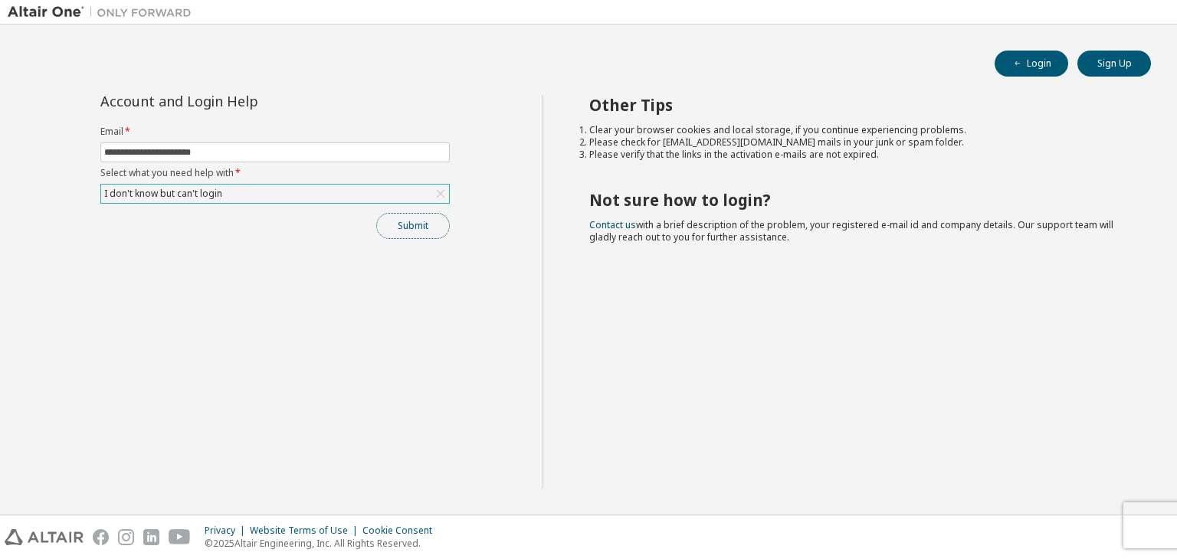
click at [424, 226] on button "Submit" at bounding box center [413, 226] width 74 height 26
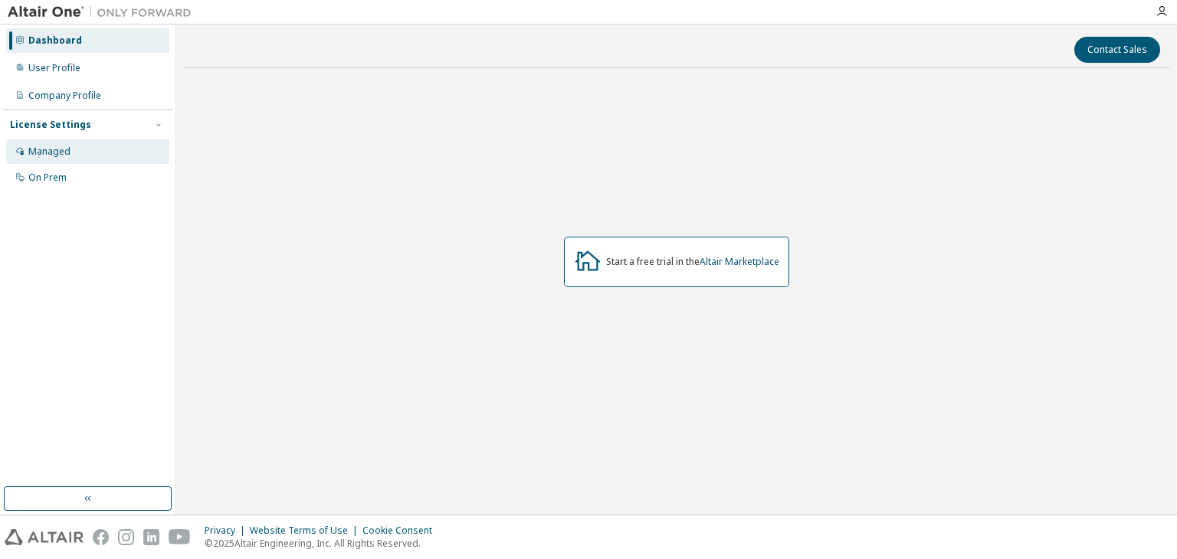
click at [121, 153] on div "Managed" at bounding box center [87, 151] width 163 height 25
